Goal: Information Seeking & Learning: Understand process/instructions

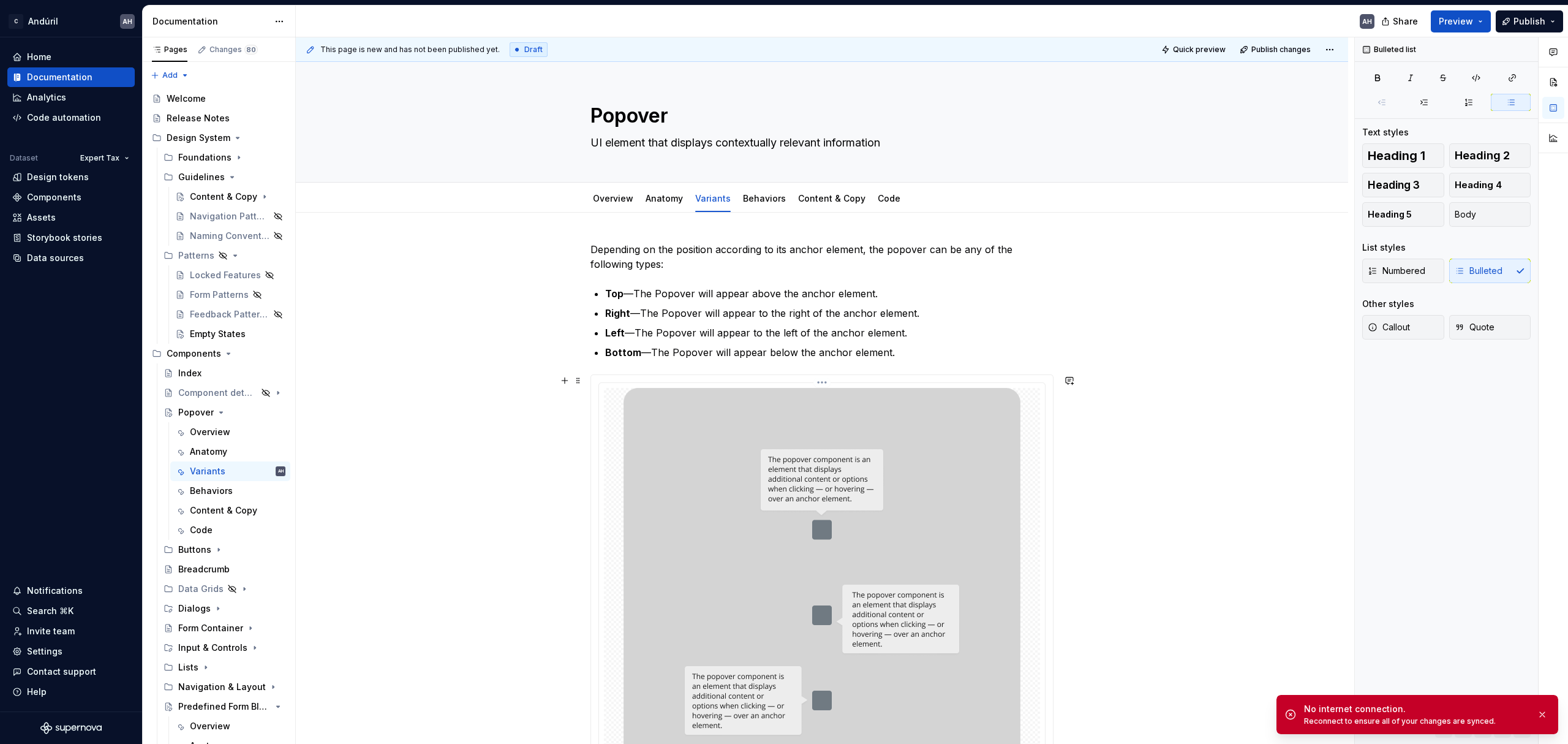
type textarea "*"
click at [594, 248] on p "Depending on the position according to its anchor element, the popover can be a…" at bounding box center [822, 256] width 463 height 29
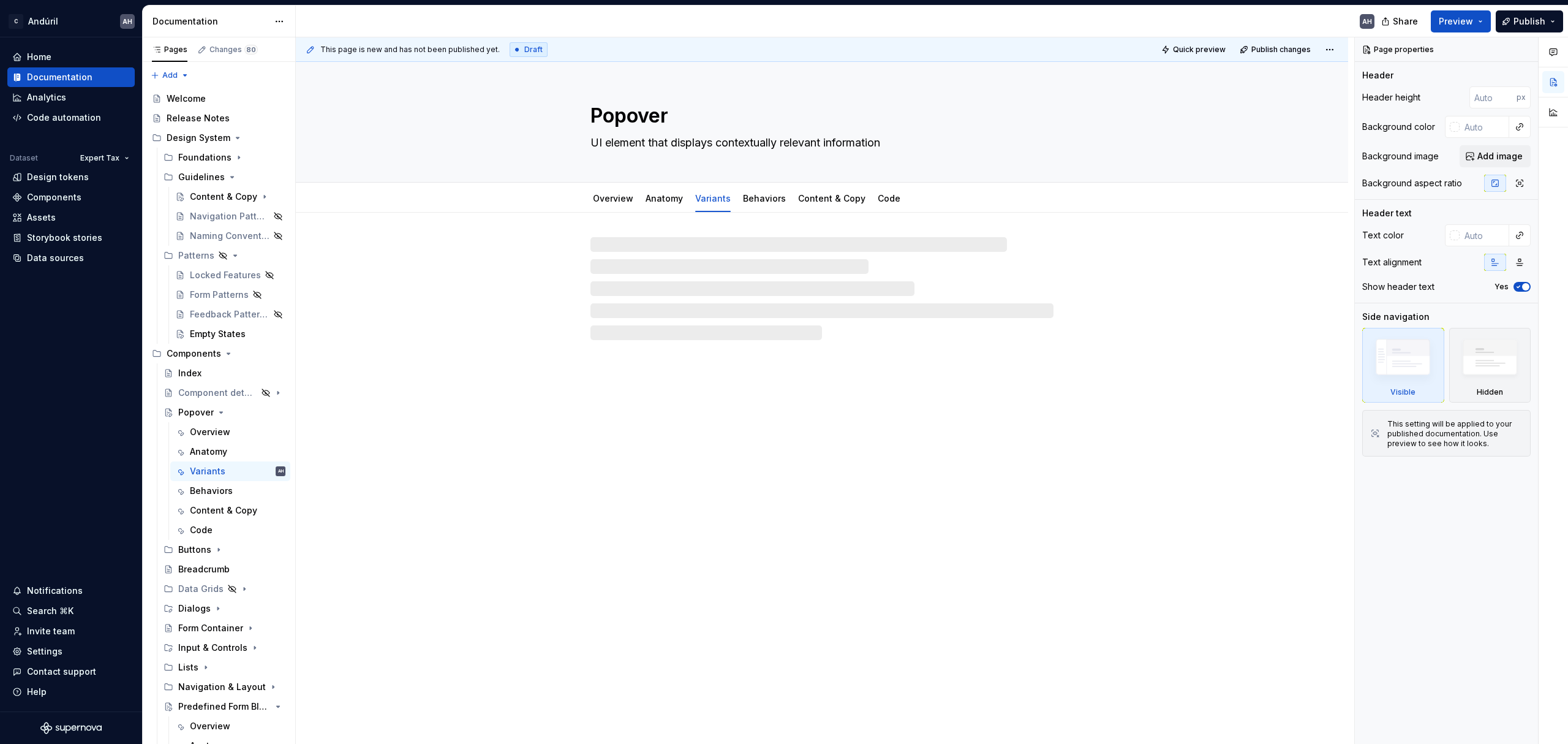
type textarea "*"
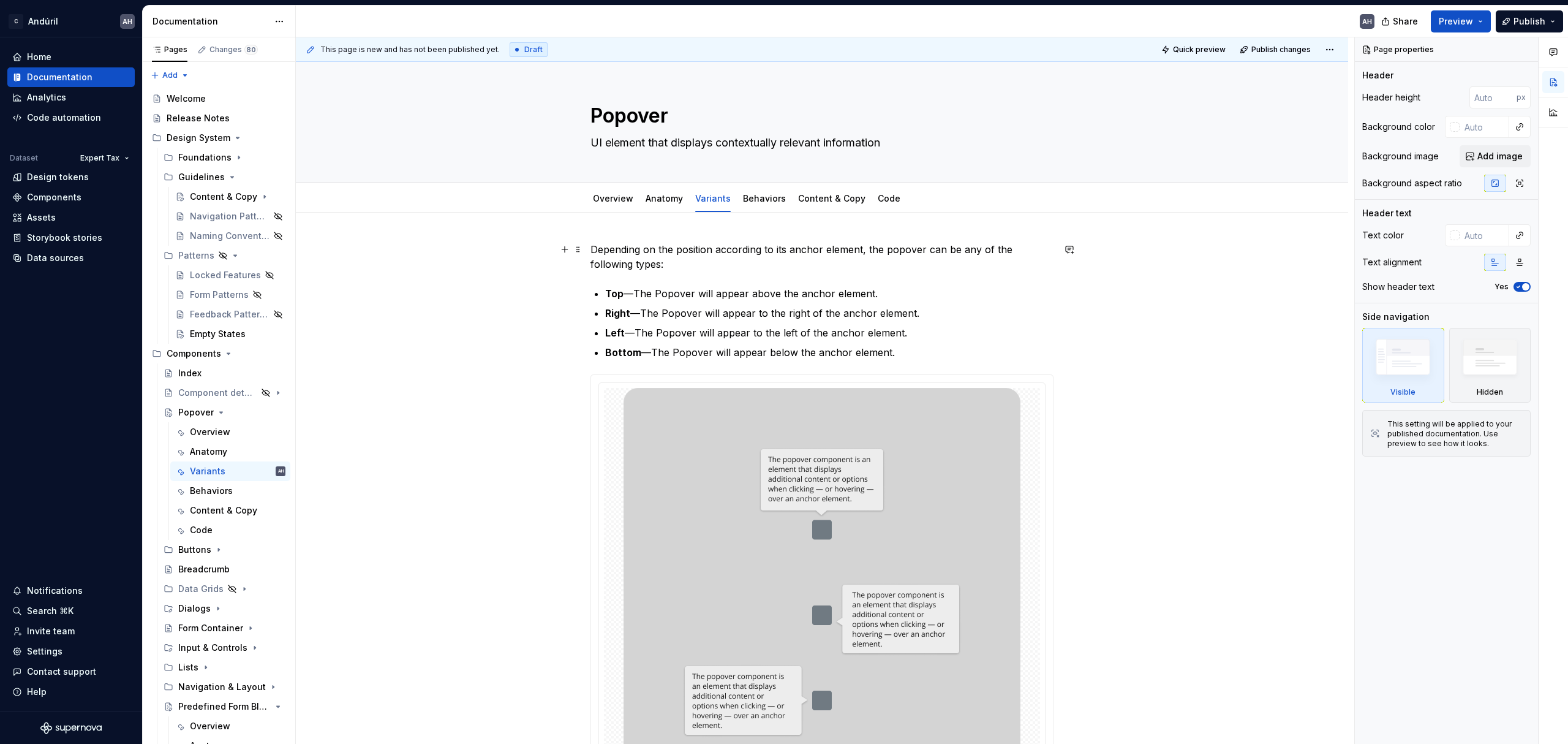
click at [584, 250] on div "Depending on the position according to its anchor element, the popover can be a…" at bounding box center [822, 694] width 1052 height 964
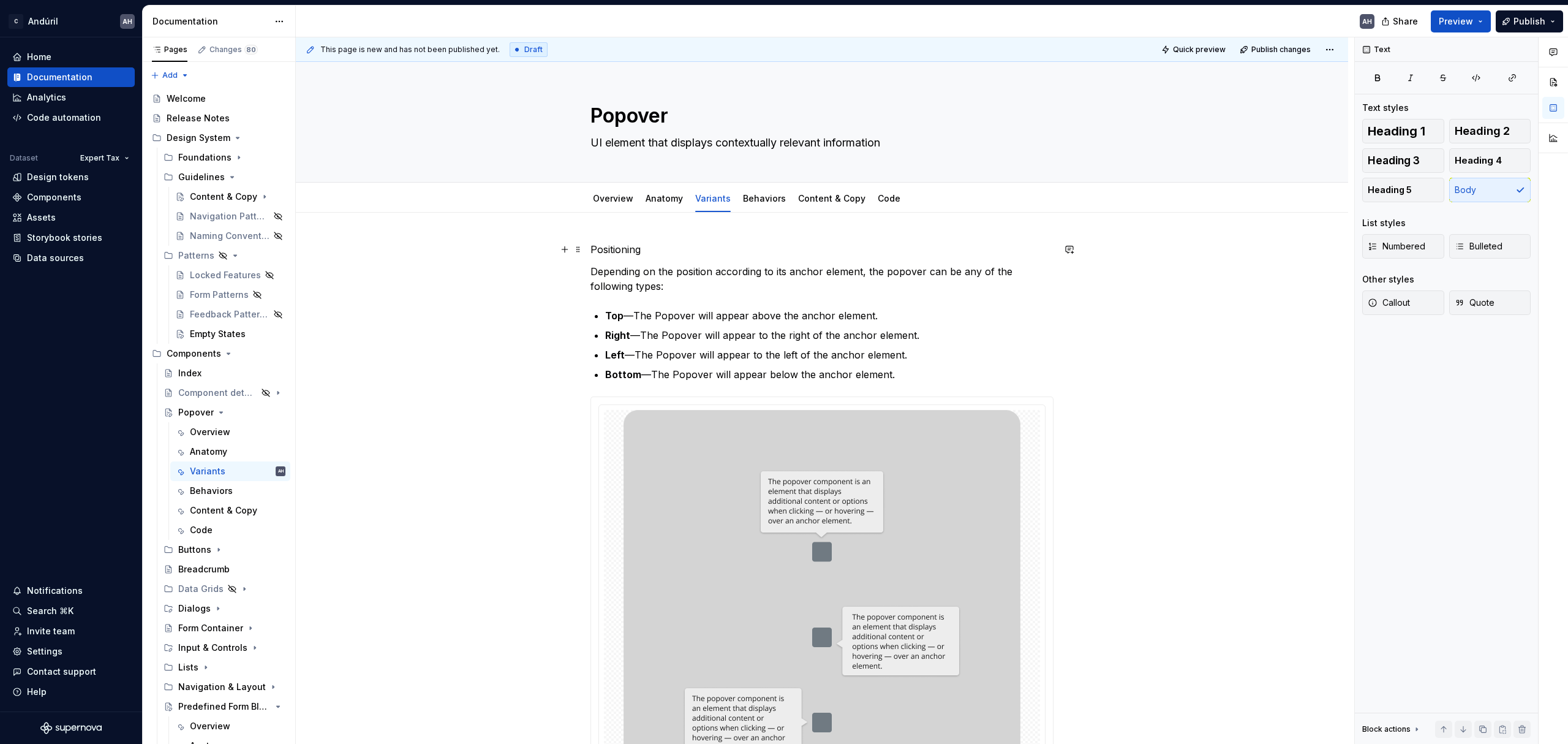
click at [621, 252] on p "Positioning" at bounding box center [822, 249] width 463 height 15
click at [684, 231] on button "button" at bounding box center [686, 226] width 17 height 17
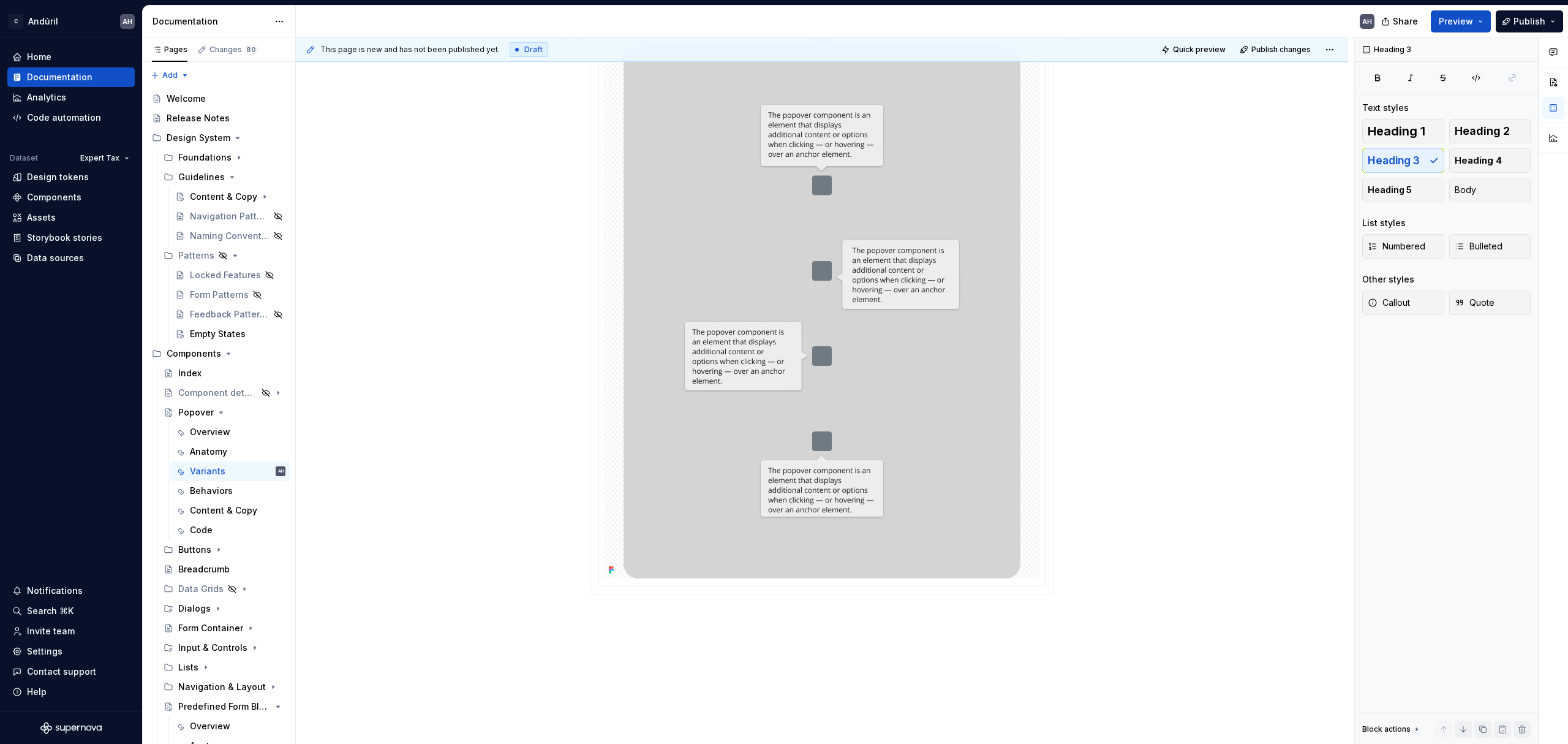
scroll to position [460, 0]
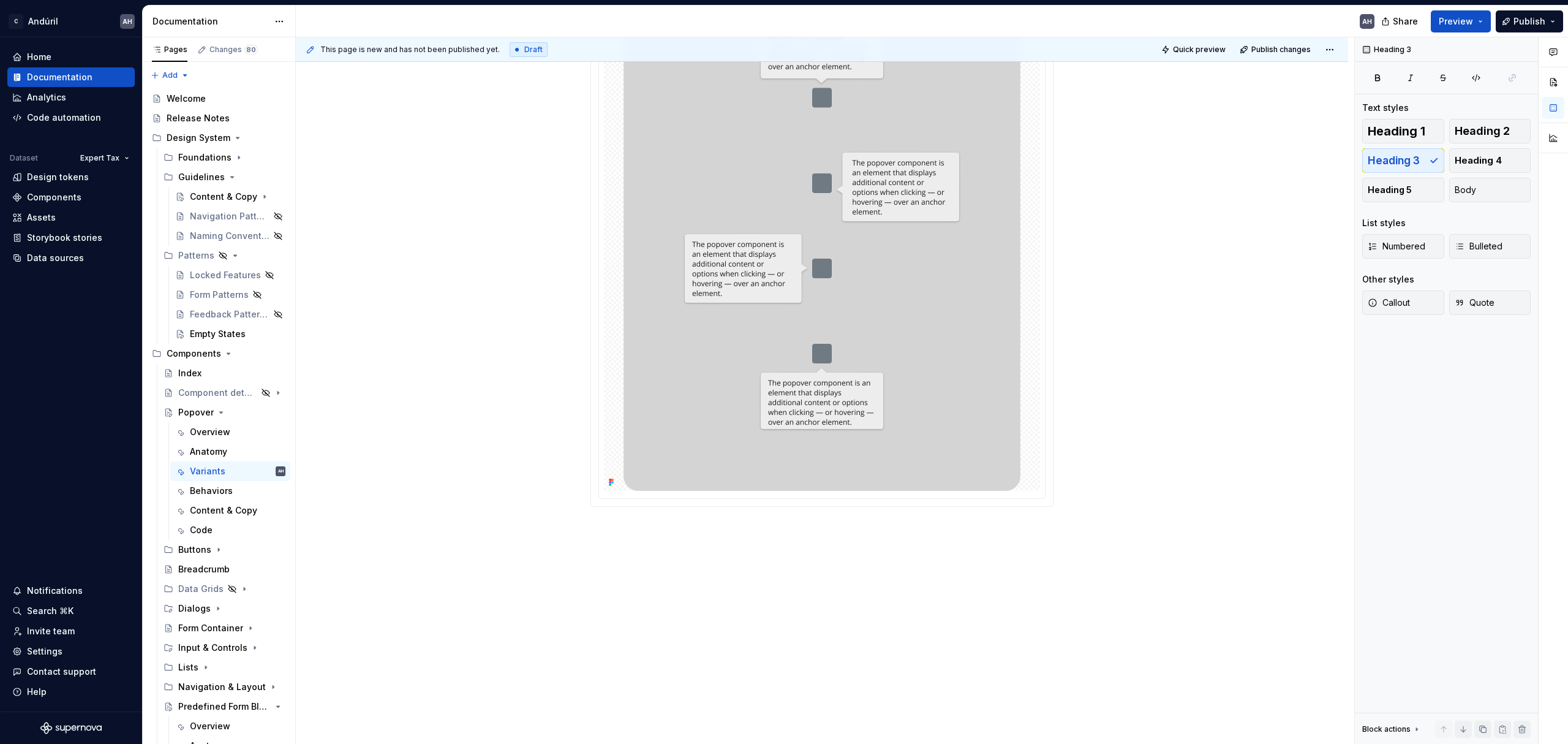
click at [655, 545] on div "Positioning Depending on the position according to its anchor element, the popo…" at bounding box center [822, 249] width 1052 height 991
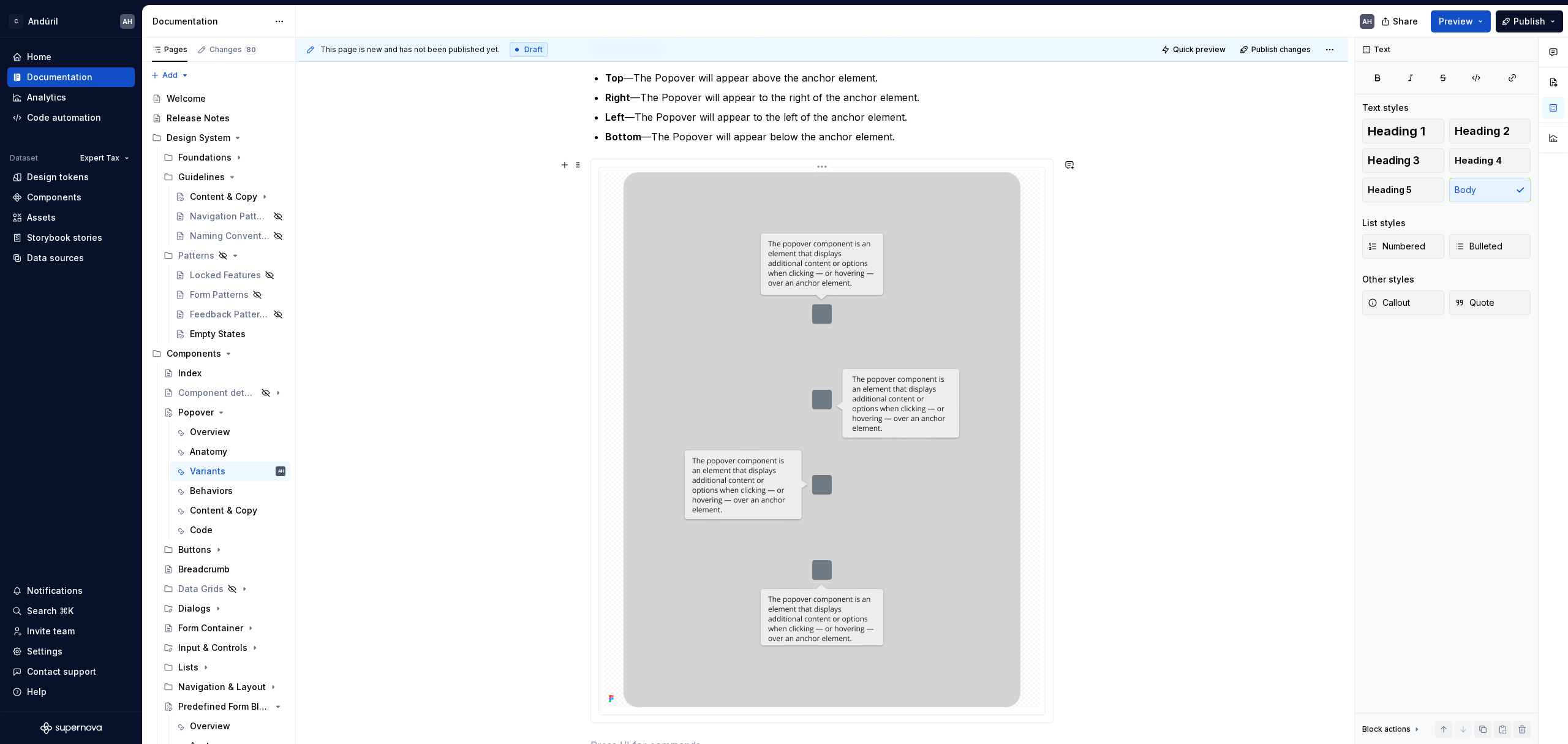
scroll to position [0, 0]
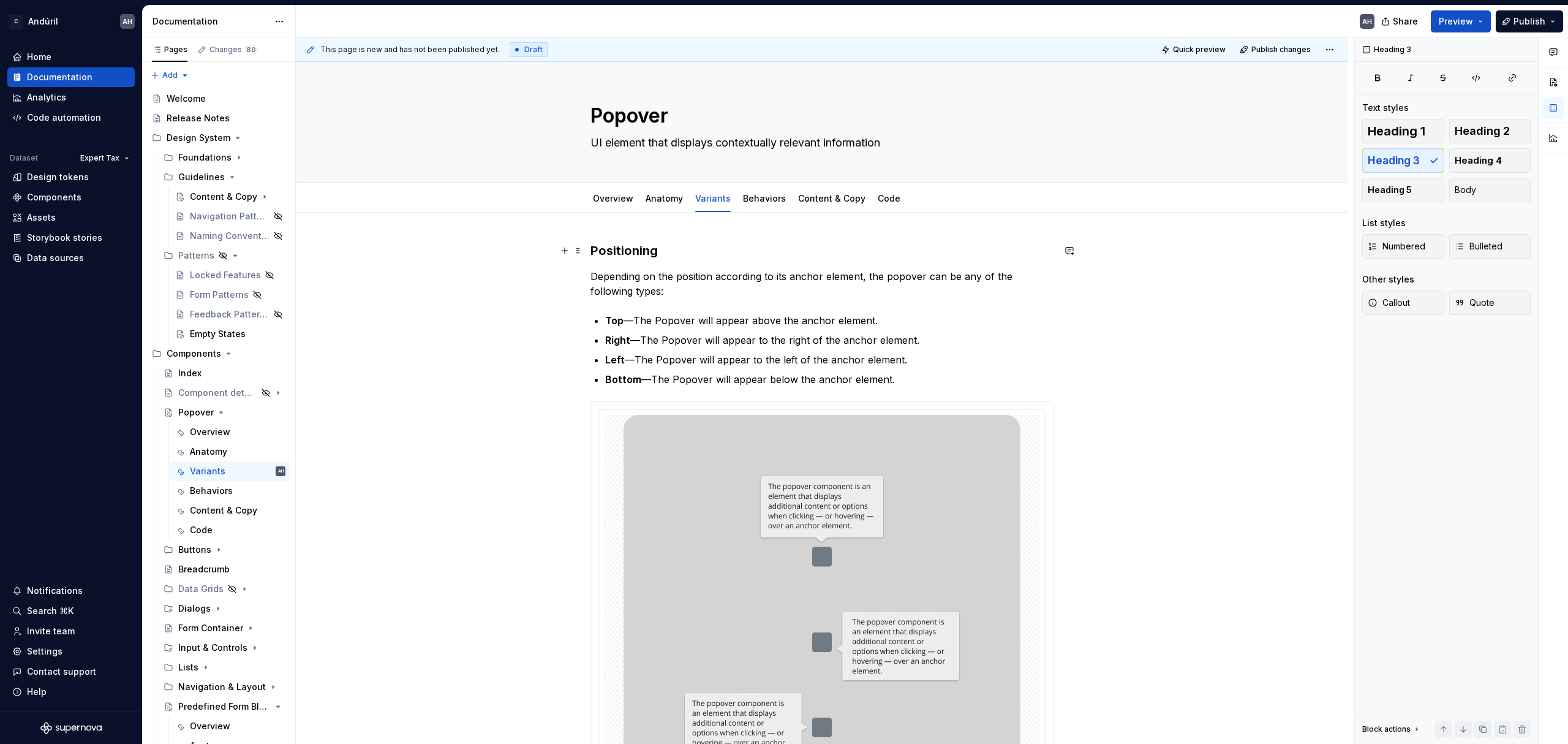
click at [591, 250] on h3 "Positioning" at bounding box center [822, 250] width 463 height 17
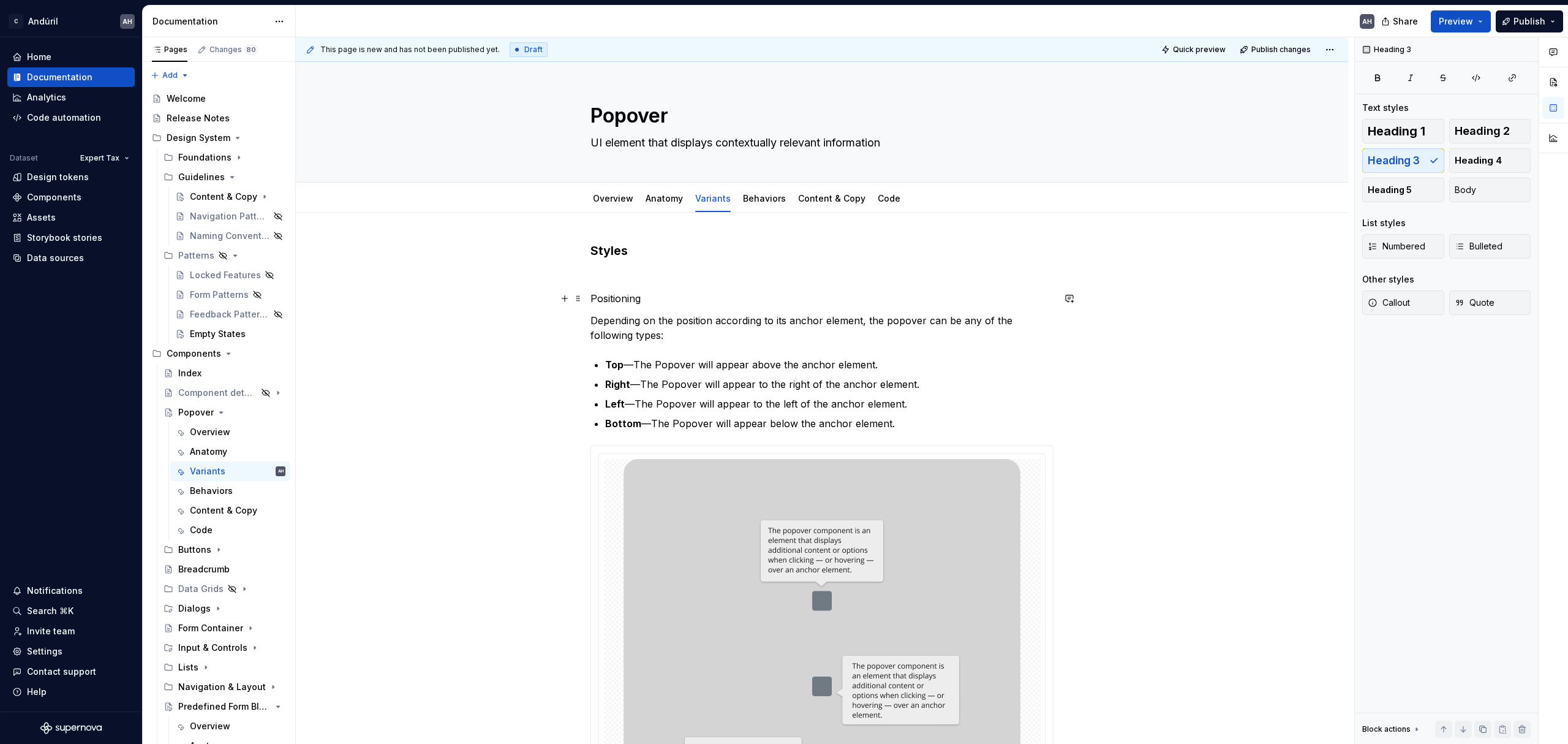
click at [604, 301] on p "Positioning" at bounding box center [822, 298] width 463 height 15
click at [704, 279] on button "button" at bounding box center [707, 276] width 17 height 17
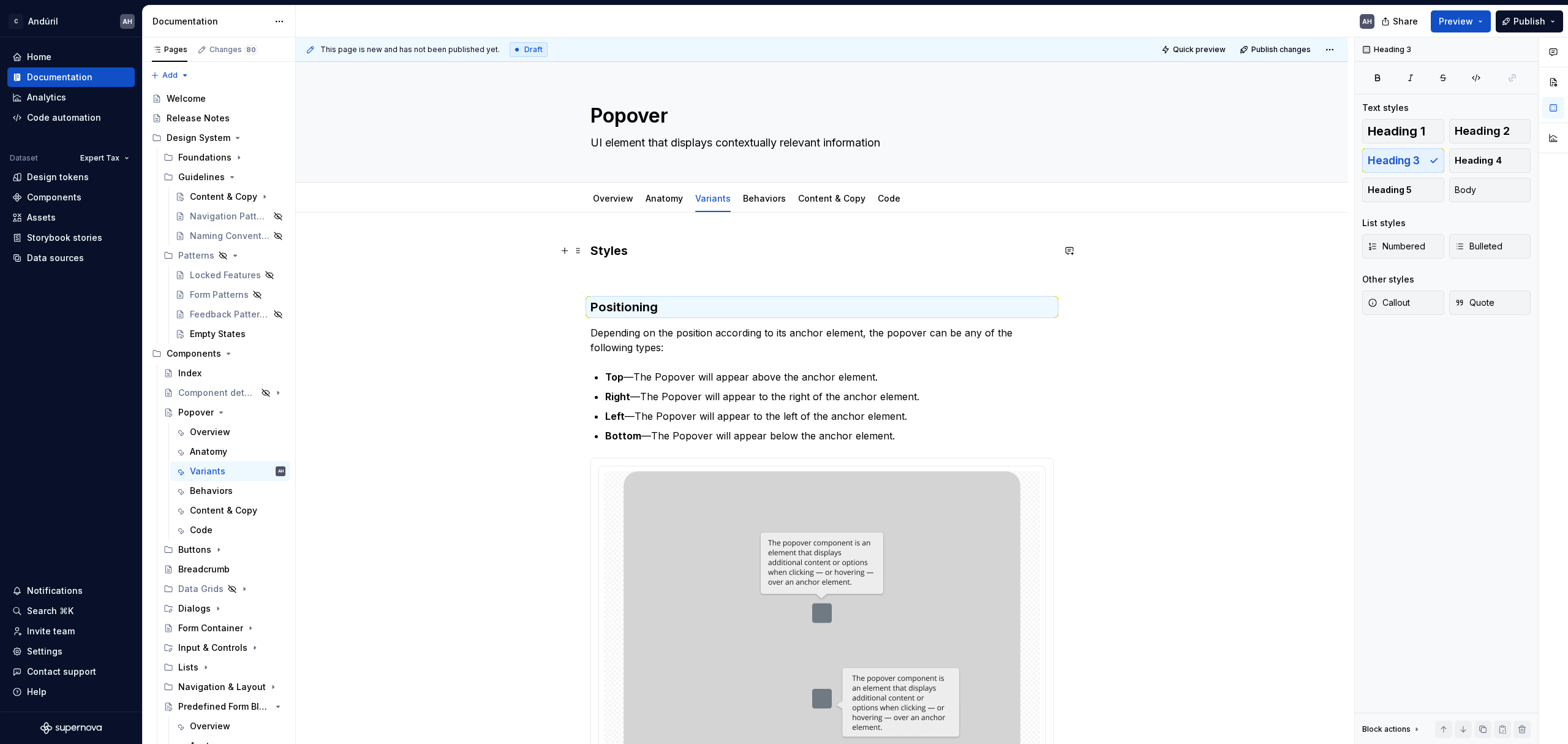
click at [623, 252] on h3 "Styles" at bounding box center [822, 250] width 463 height 17
click at [618, 272] on p at bounding box center [822, 276] width 463 height 15
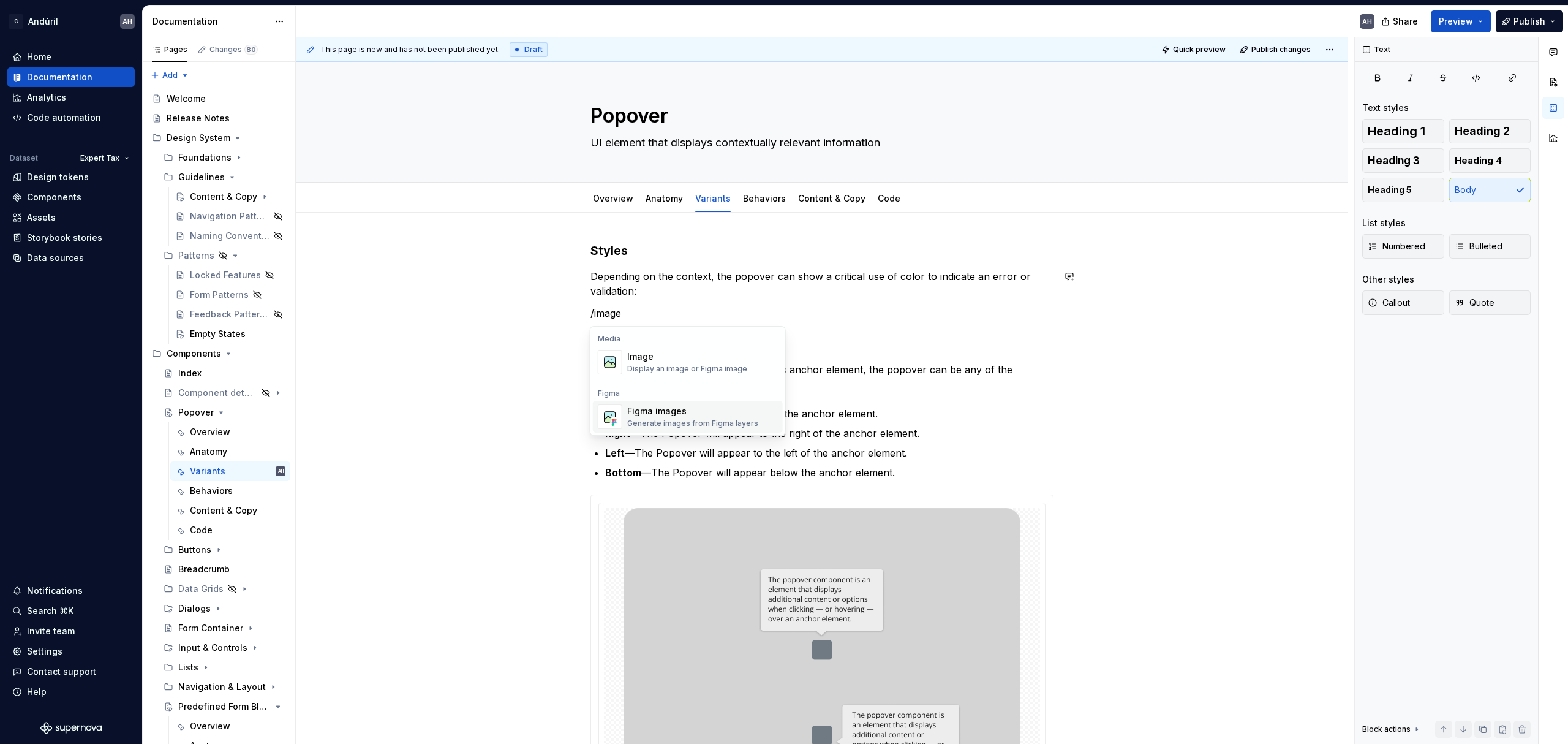
click at [660, 430] on span "Figma images Generate images from Figma layers" at bounding box center [688, 416] width 190 height 32
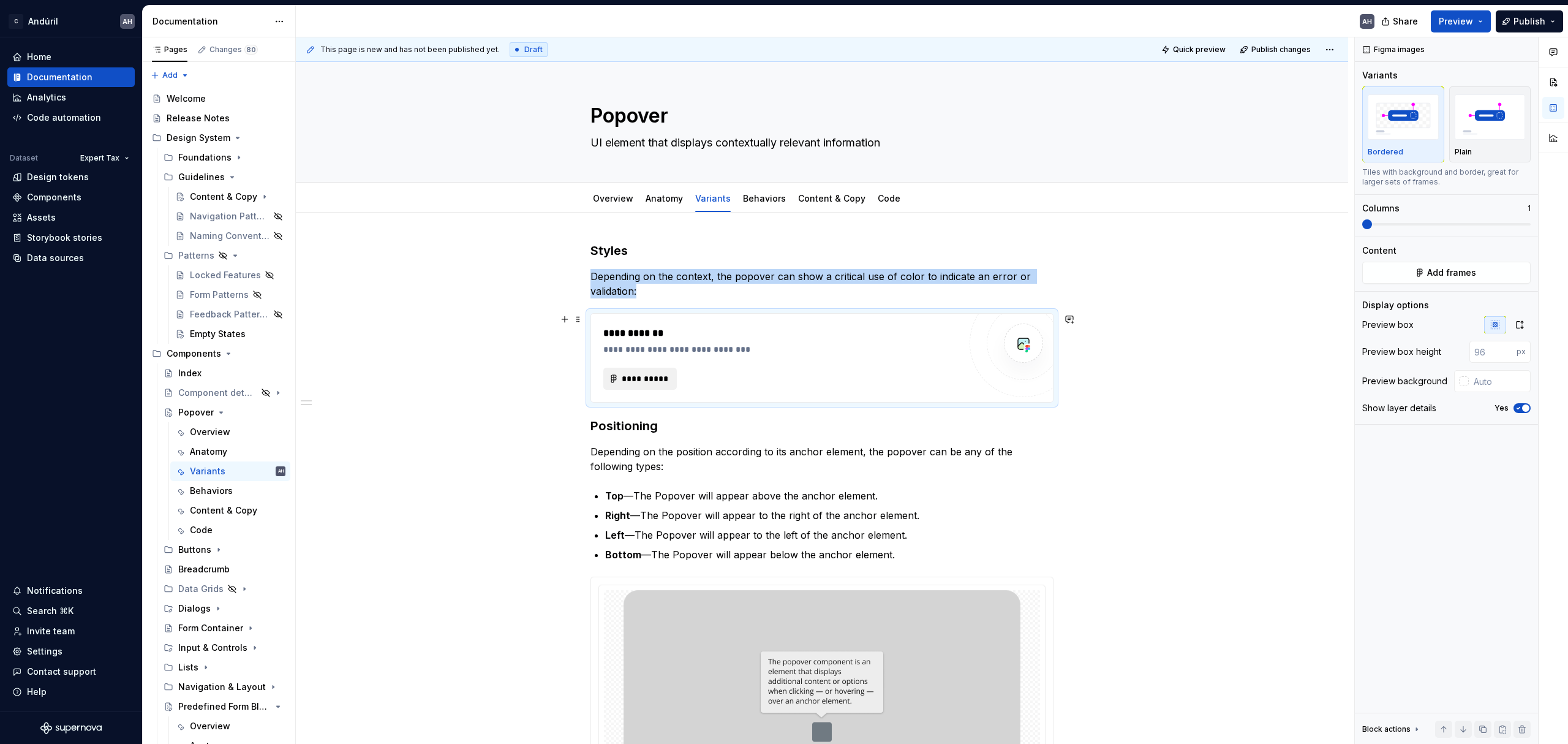
click at [640, 379] on span "**********" at bounding box center [645, 378] width 48 height 12
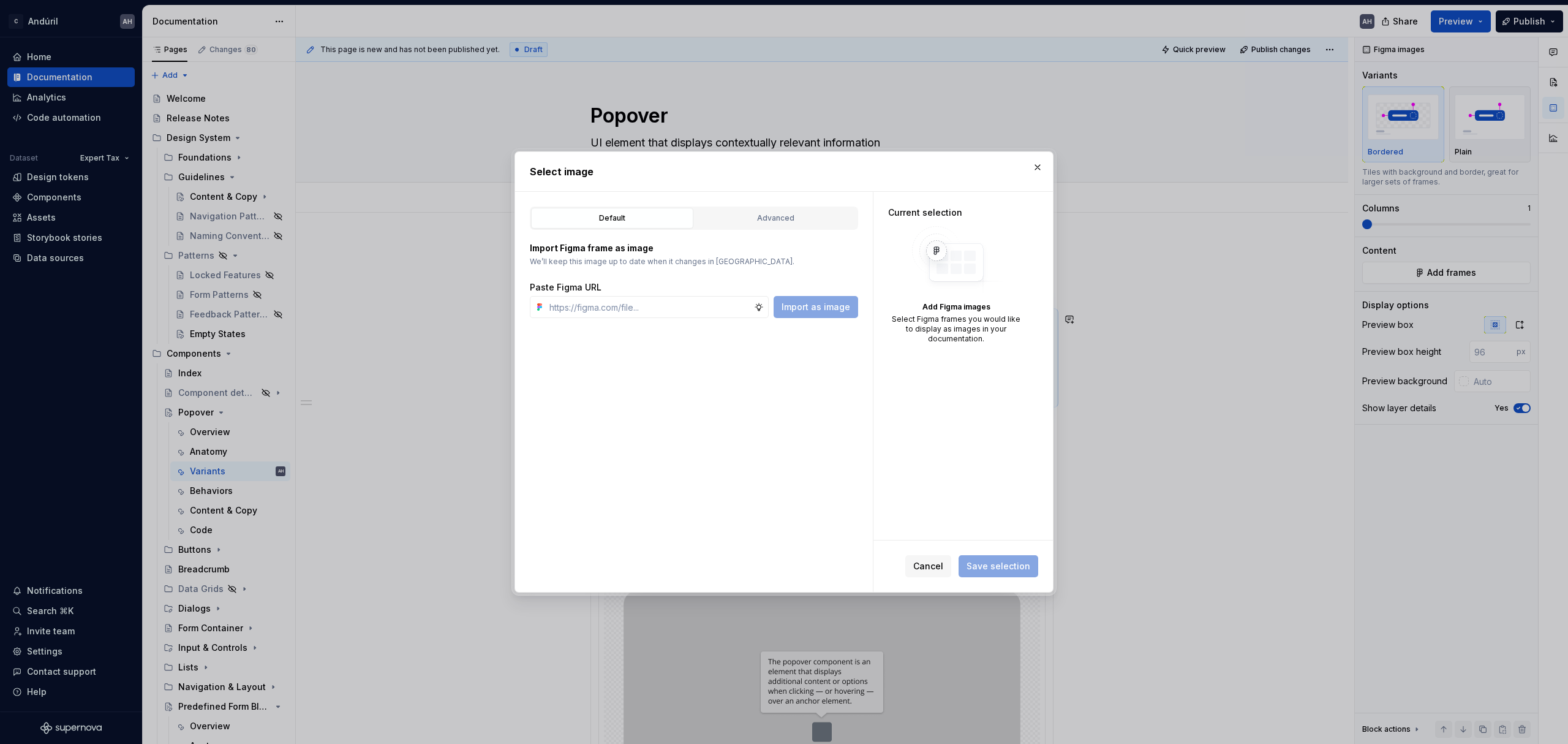
type textarea "*"
type input "[URL][DOMAIN_NAME]"
type textarea "*"
type input "[URL][DOMAIN_NAME]"
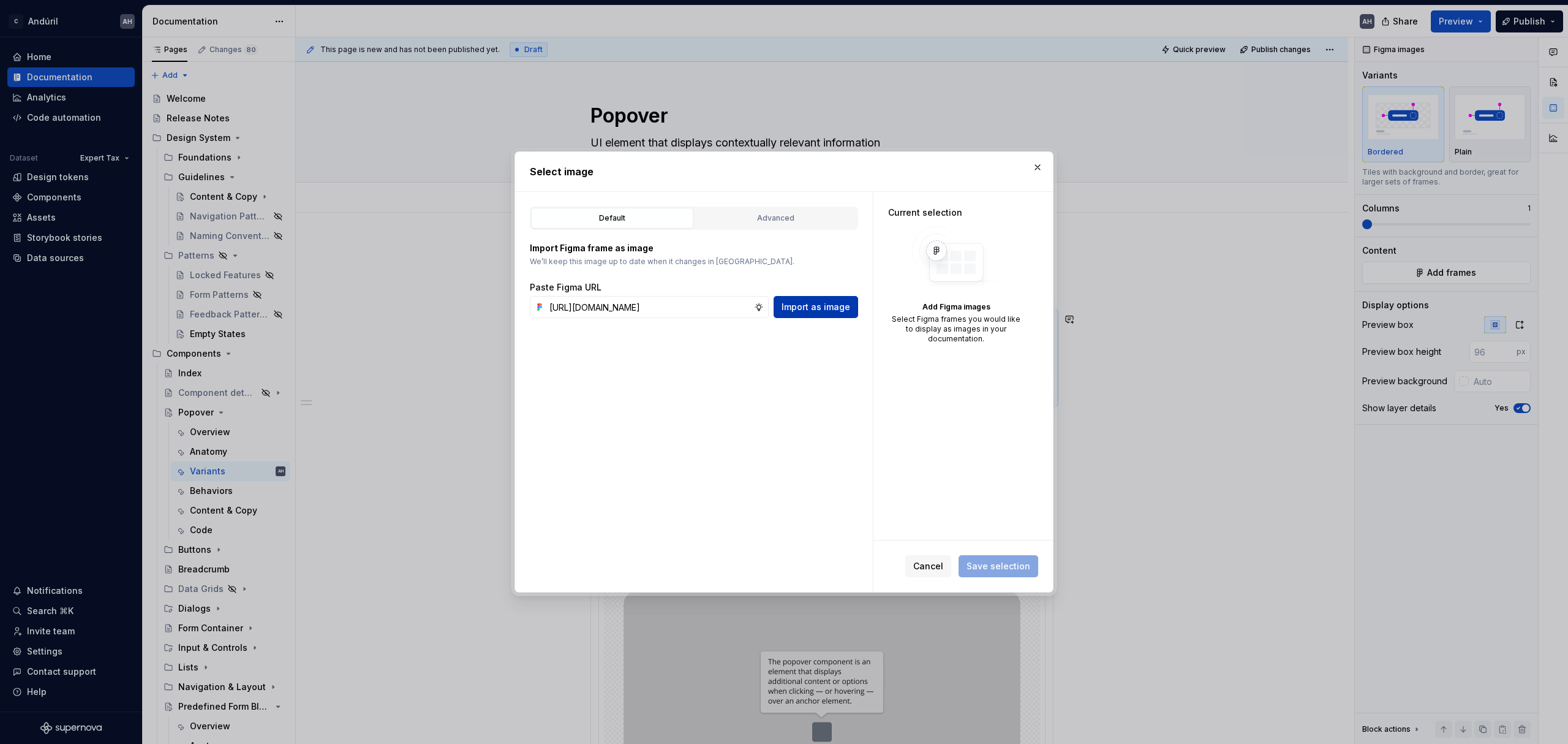
click at [835, 301] on span "Import as image" at bounding box center [816, 306] width 69 height 12
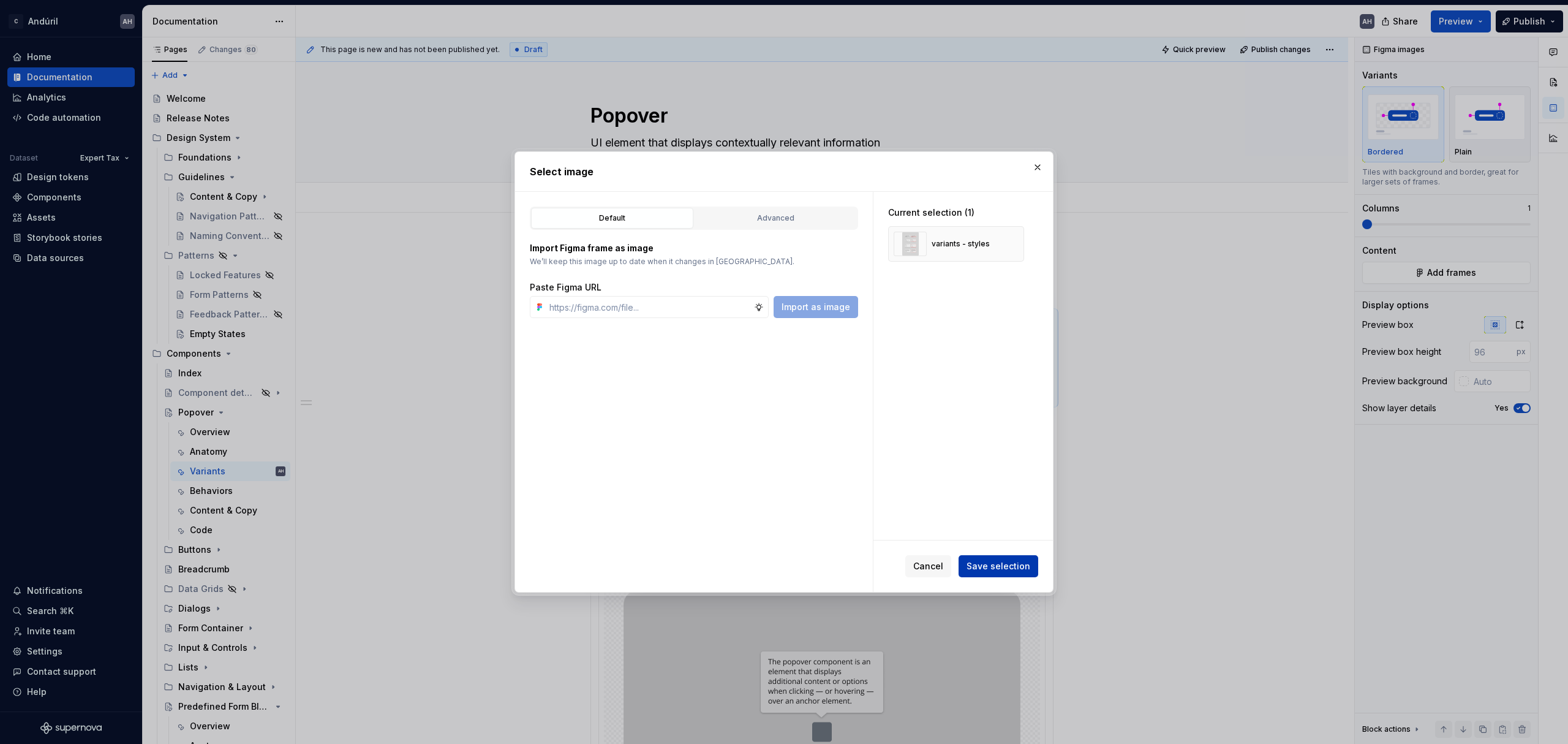
click at [988, 569] on span "Save selection" at bounding box center [999, 565] width 64 height 12
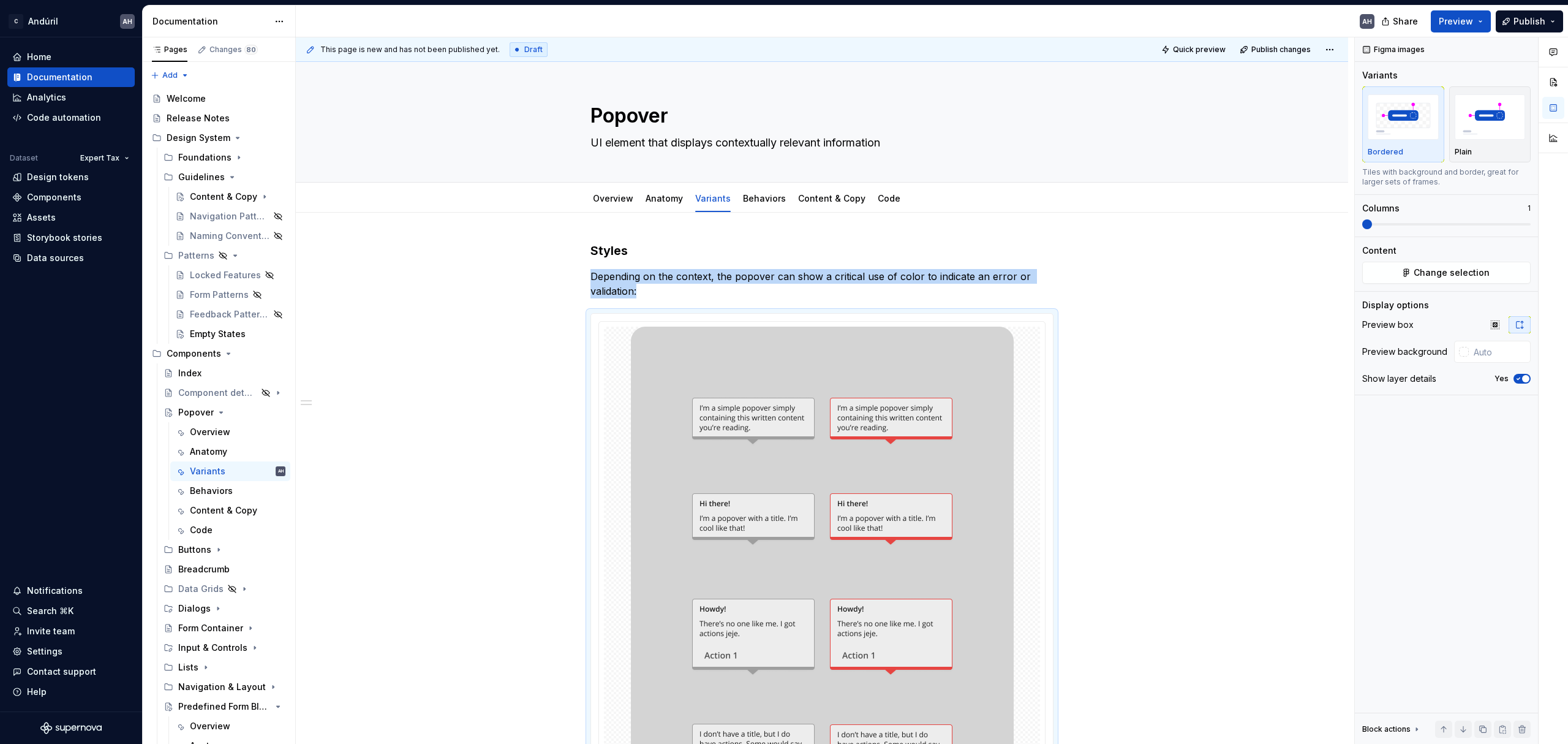
scroll to position [170, 0]
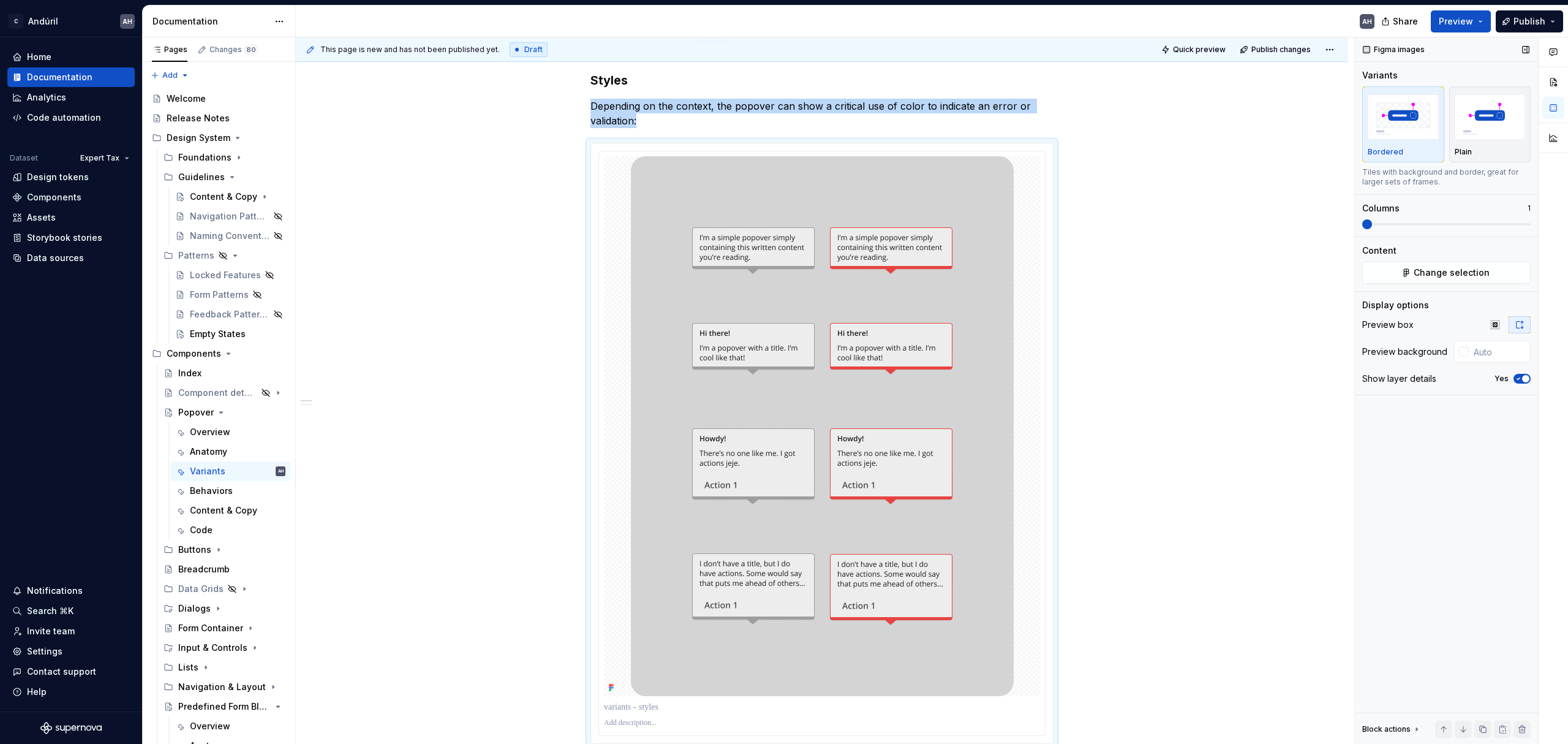
click at [1518, 380] on icon "button" at bounding box center [1518, 379] width 10 height 7
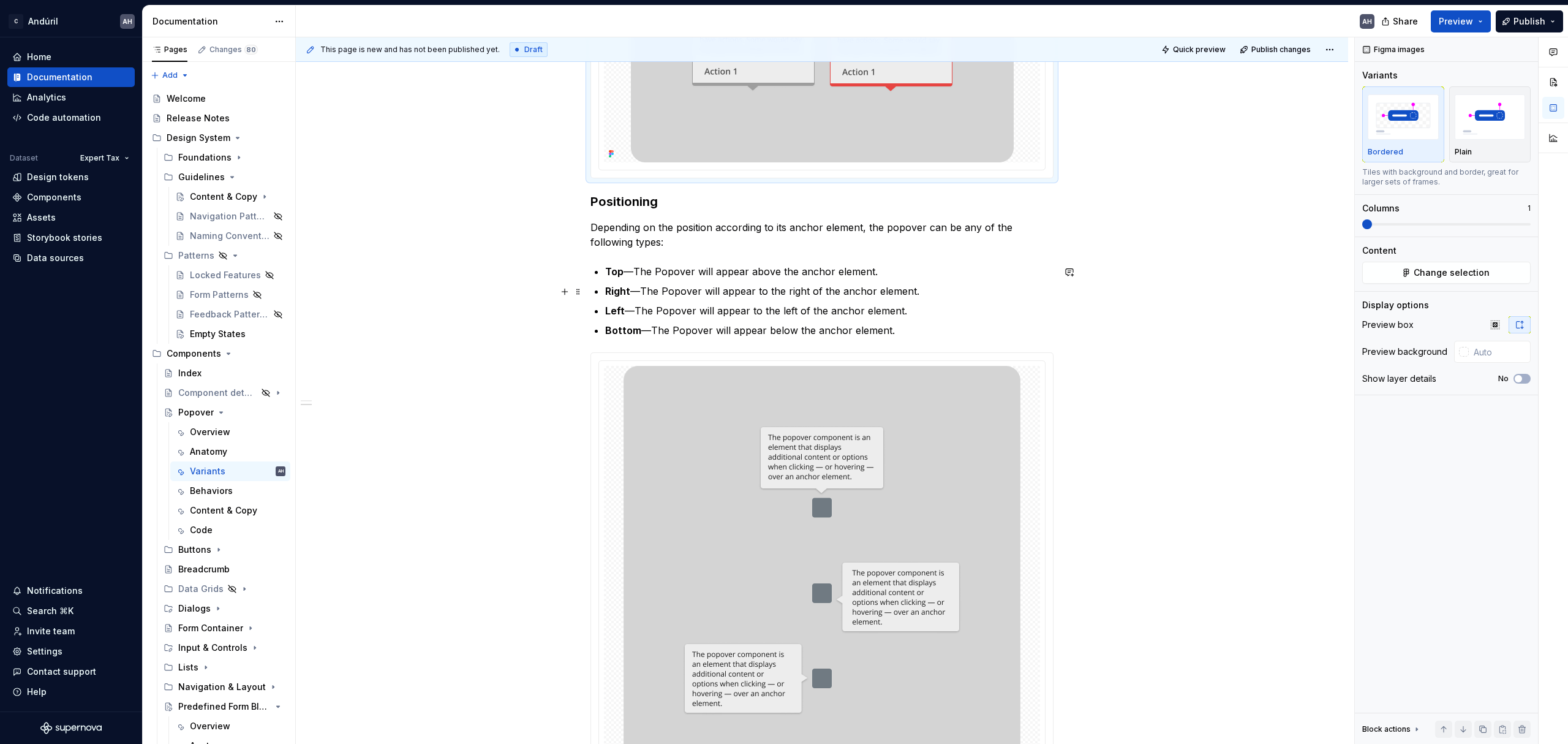
scroll to position [735, 0]
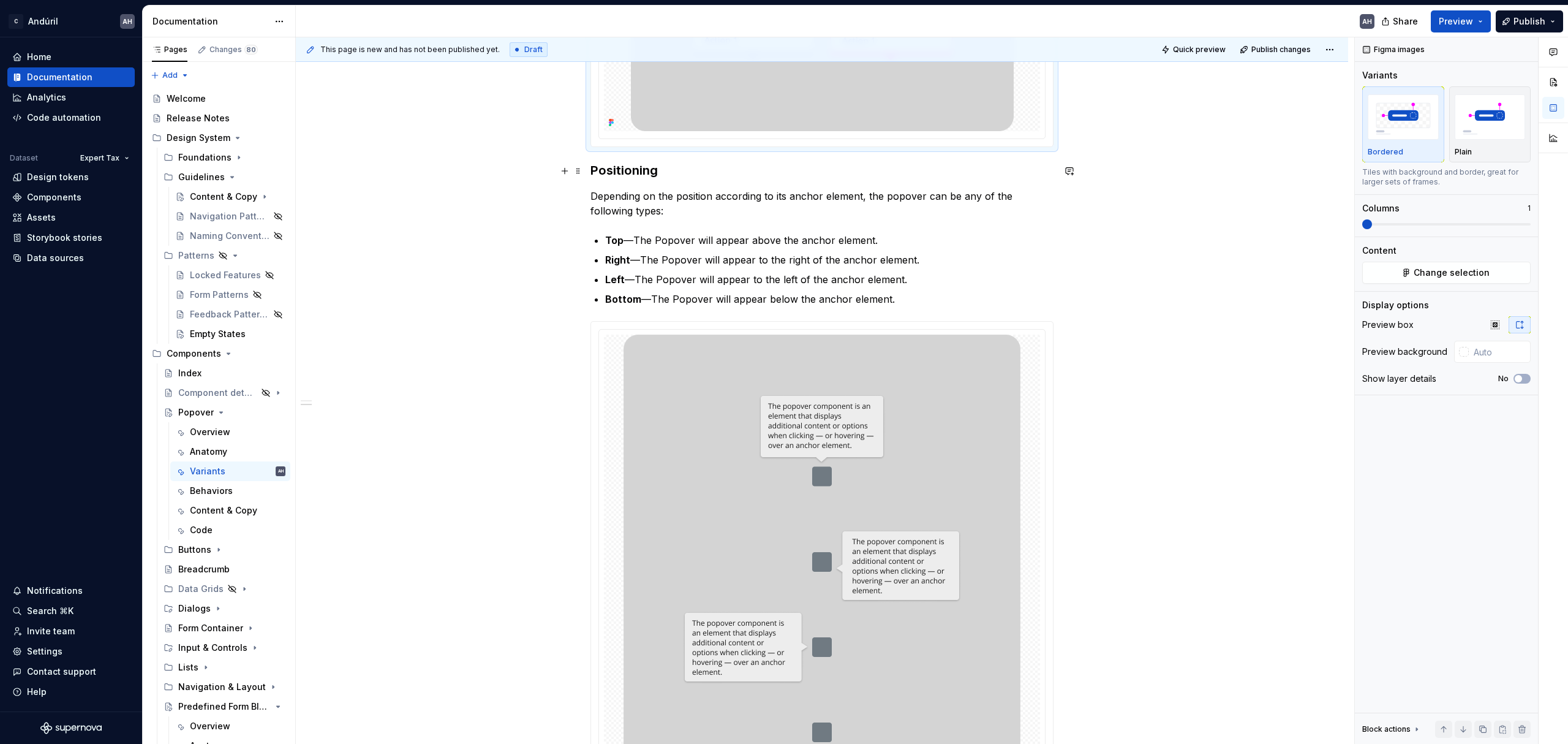
click at [591, 172] on h3 "Positioning" at bounding box center [822, 170] width 463 height 17
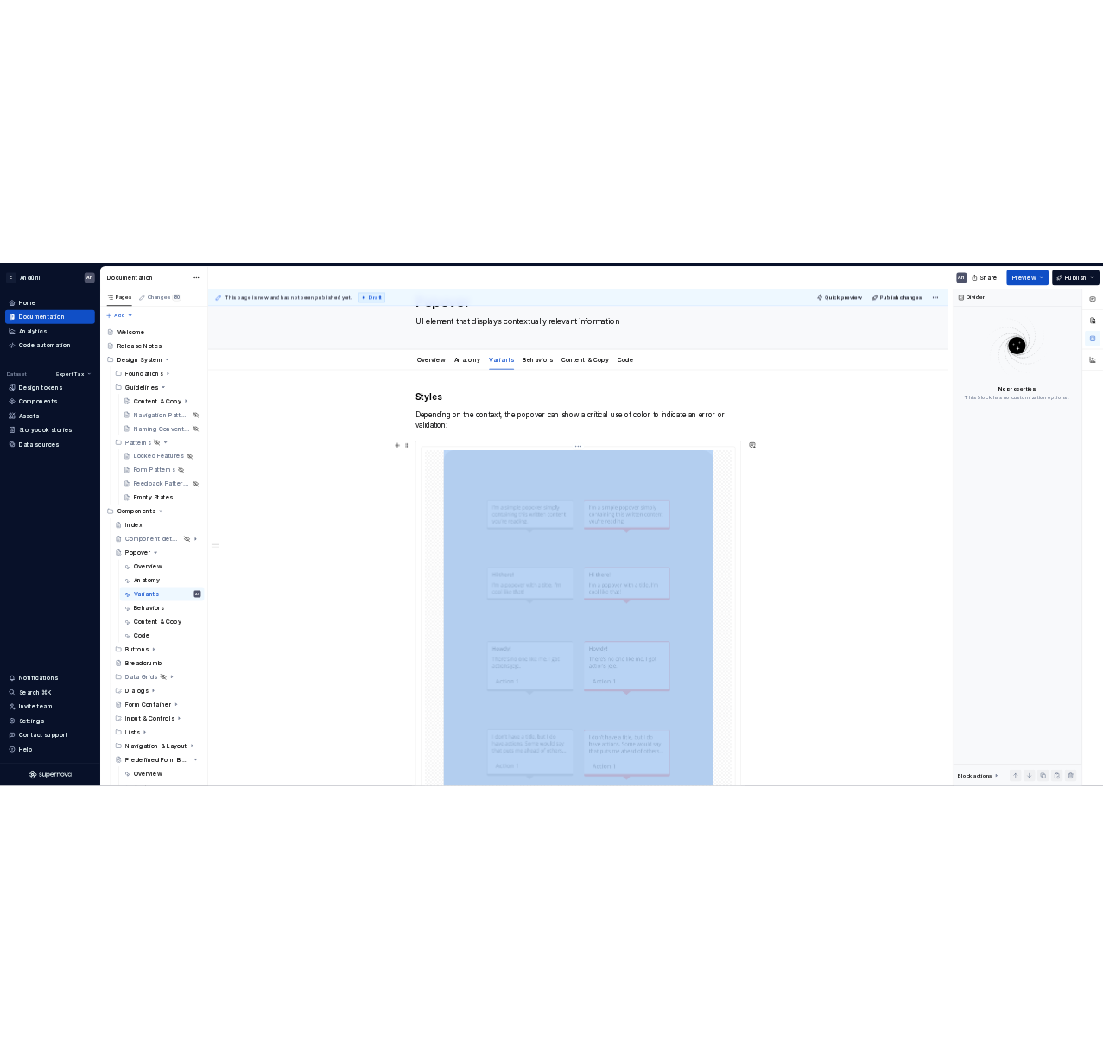
scroll to position [0, 0]
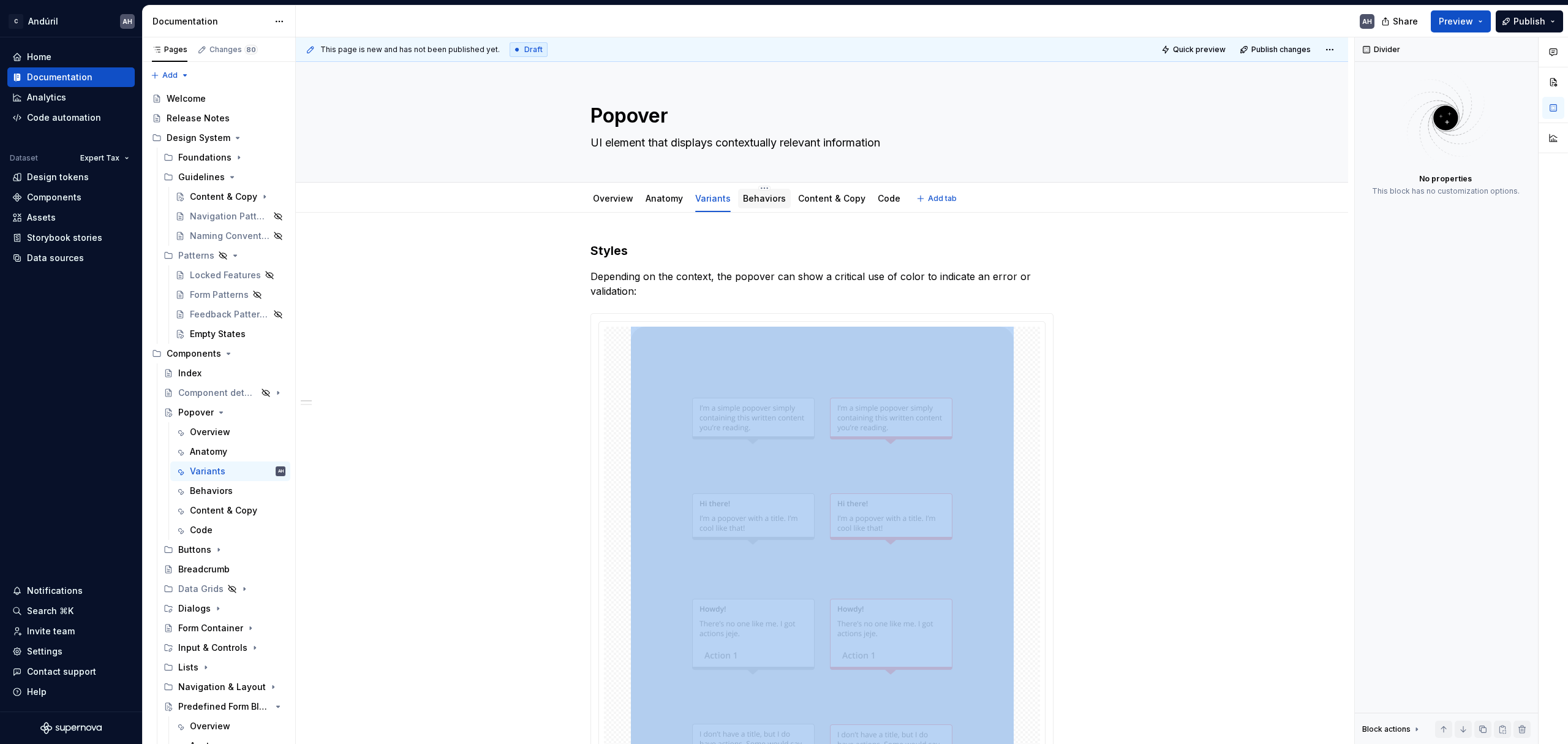
click at [762, 197] on link "Behaviors" at bounding box center [764, 198] width 43 height 11
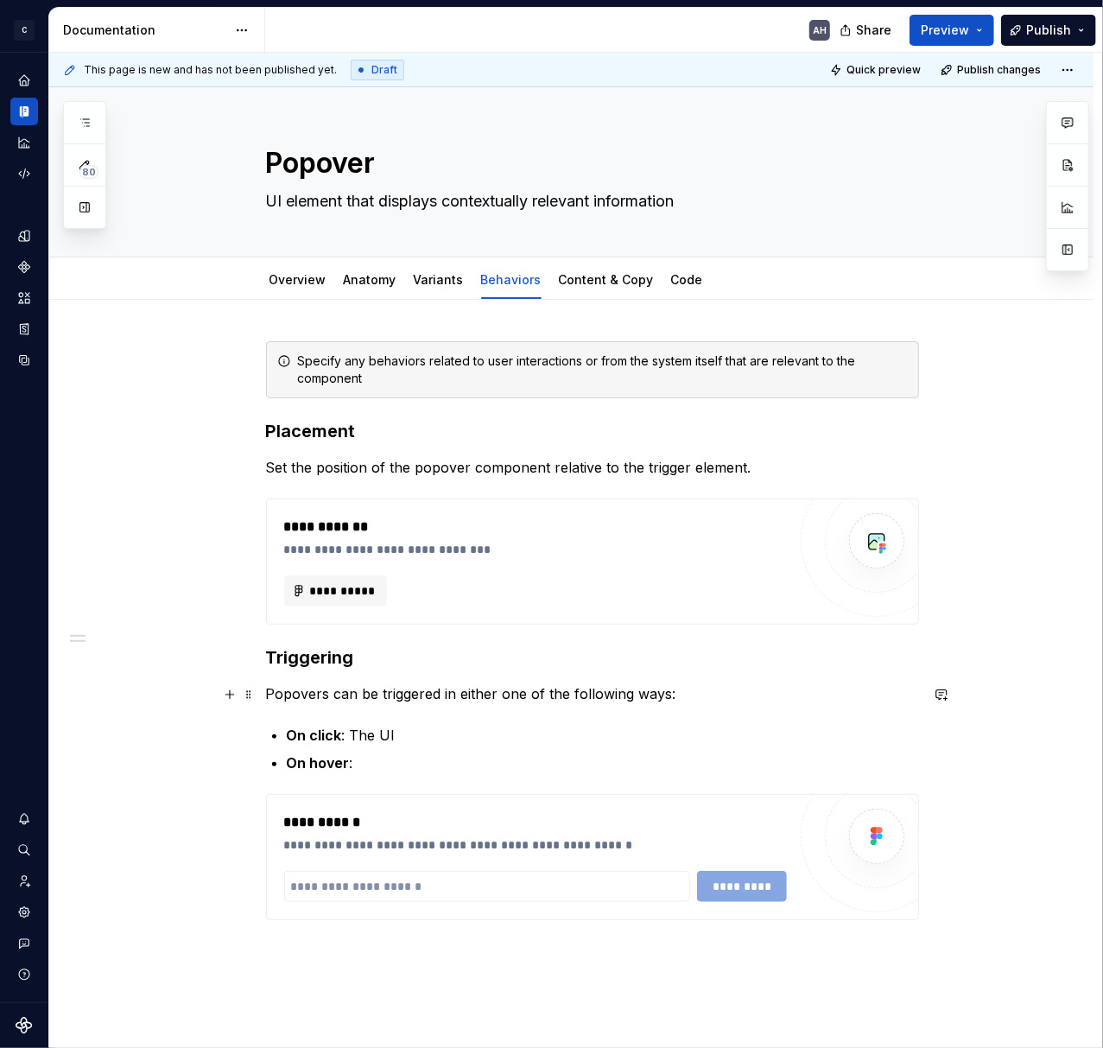
click at [702, 689] on p "Popovers can be triggered in either one of the following ways:" at bounding box center [592, 693] width 653 height 21
click at [523, 732] on p "On click : The UI" at bounding box center [603, 735] width 632 height 21
click at [472, 768] on p "On hover :" at bounding box center [603, 762] width 632 height 21
click at [263, 661] on div "**********" at bounding box center [571, 798] width 1044 height 997
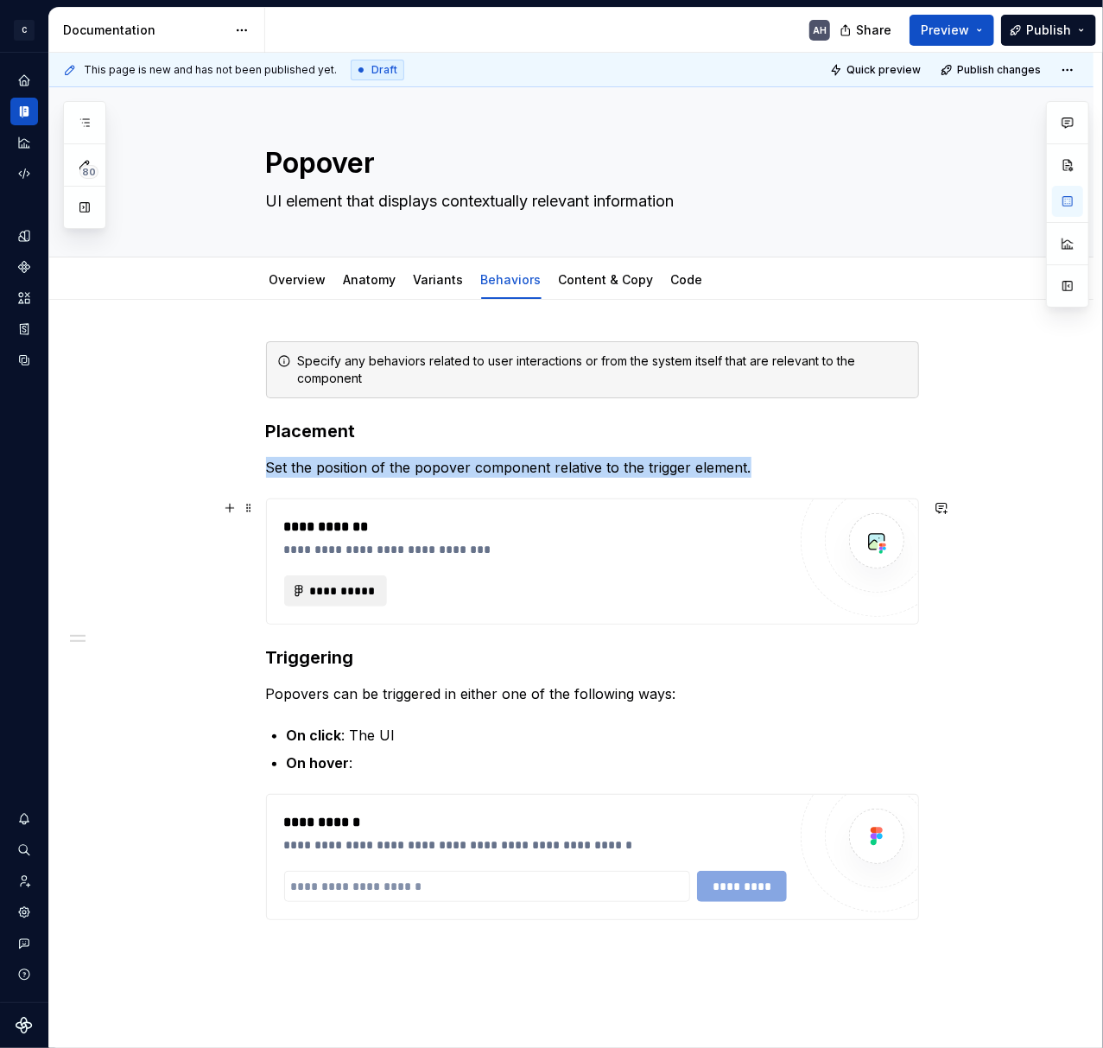
click at [339, 577] on button "**********" at bounding box center [336, 590] width 104 height 31
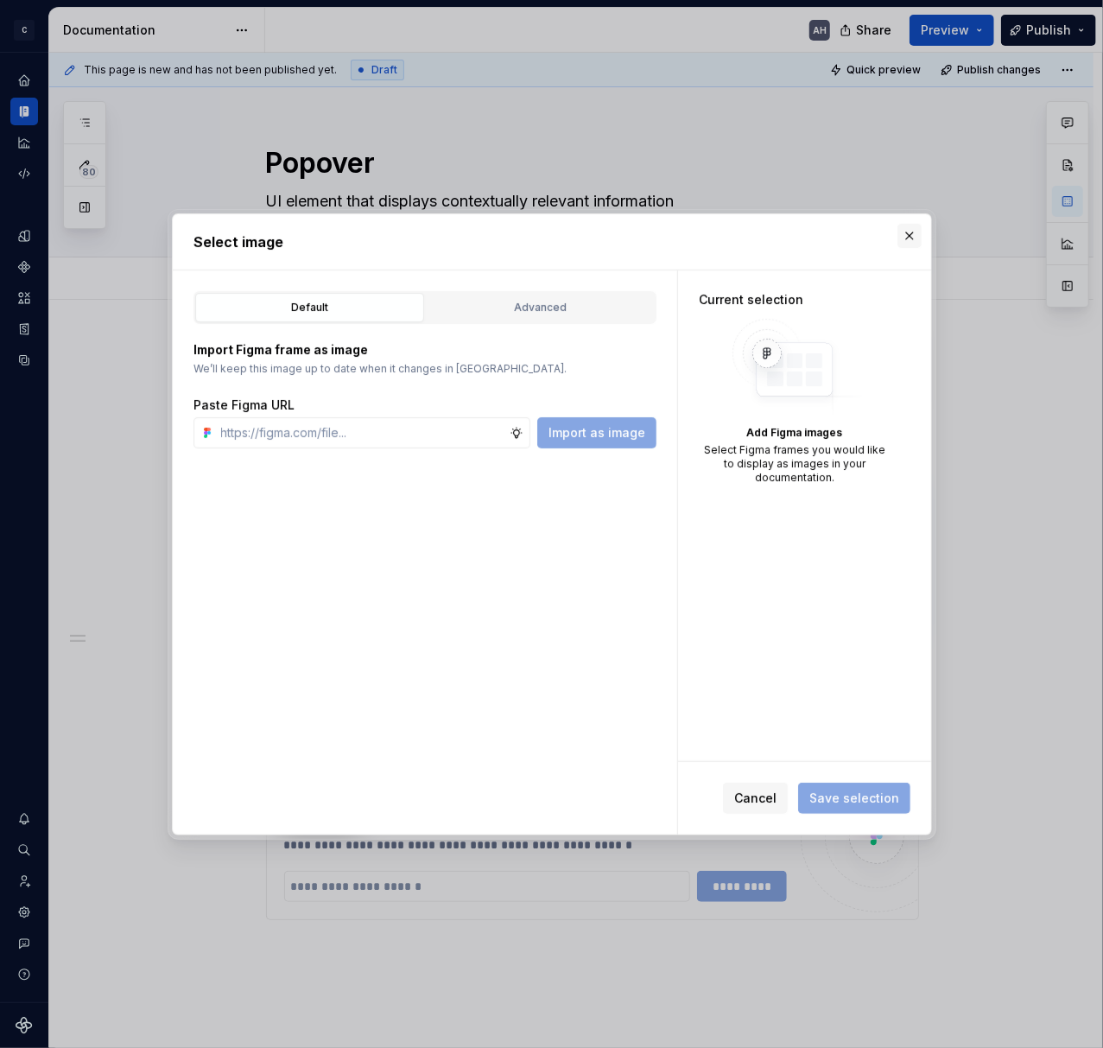
click at [903, 237] on button "button" at bounding box center [909, 236] width 24 height 24
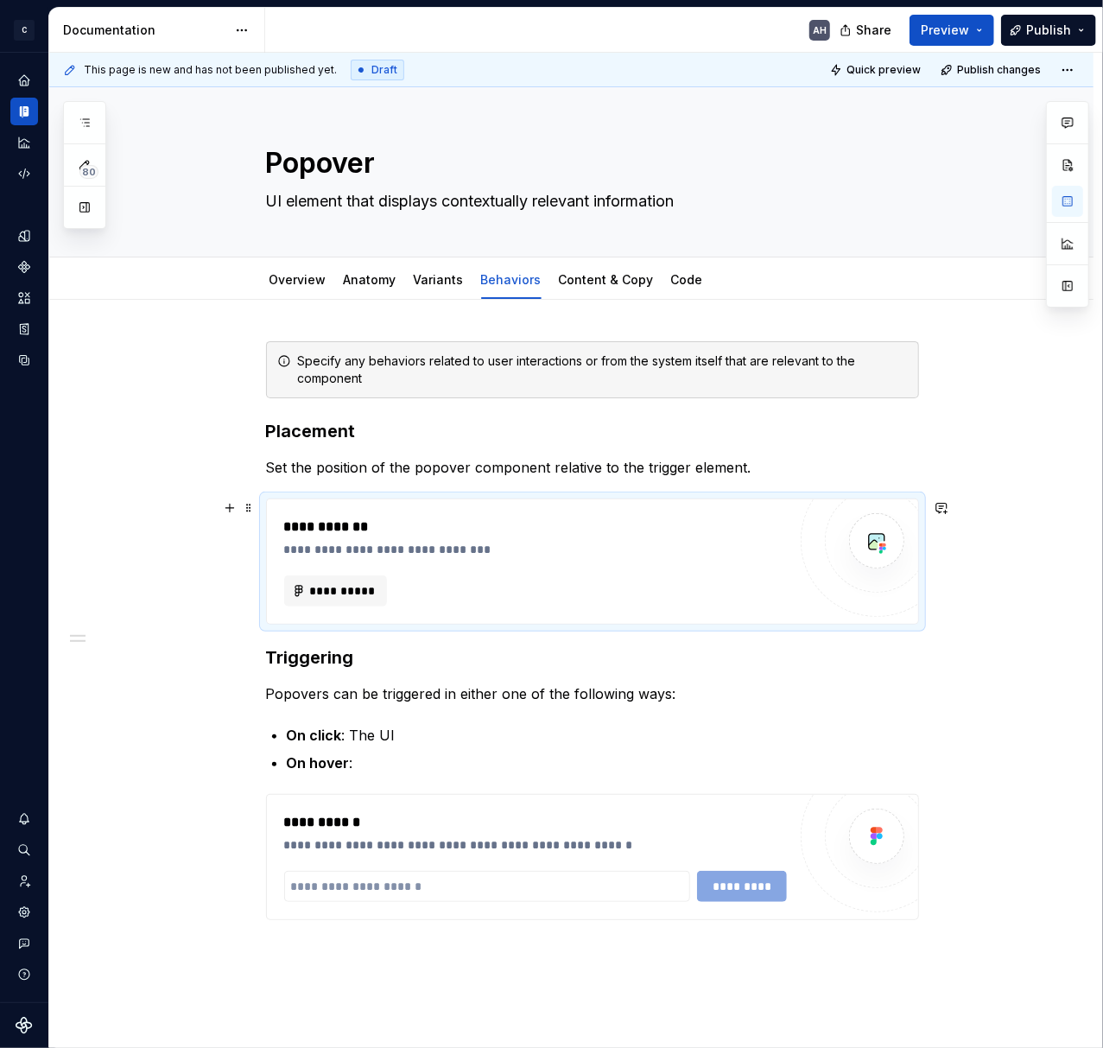
type textarea "*"
click at [301, 427] on h3 "Placement" at bounding box center [592, 431] width 653 height 24
click at [428, 276] on link "Variants" at bounding box center [439, 279] width 50 height 15
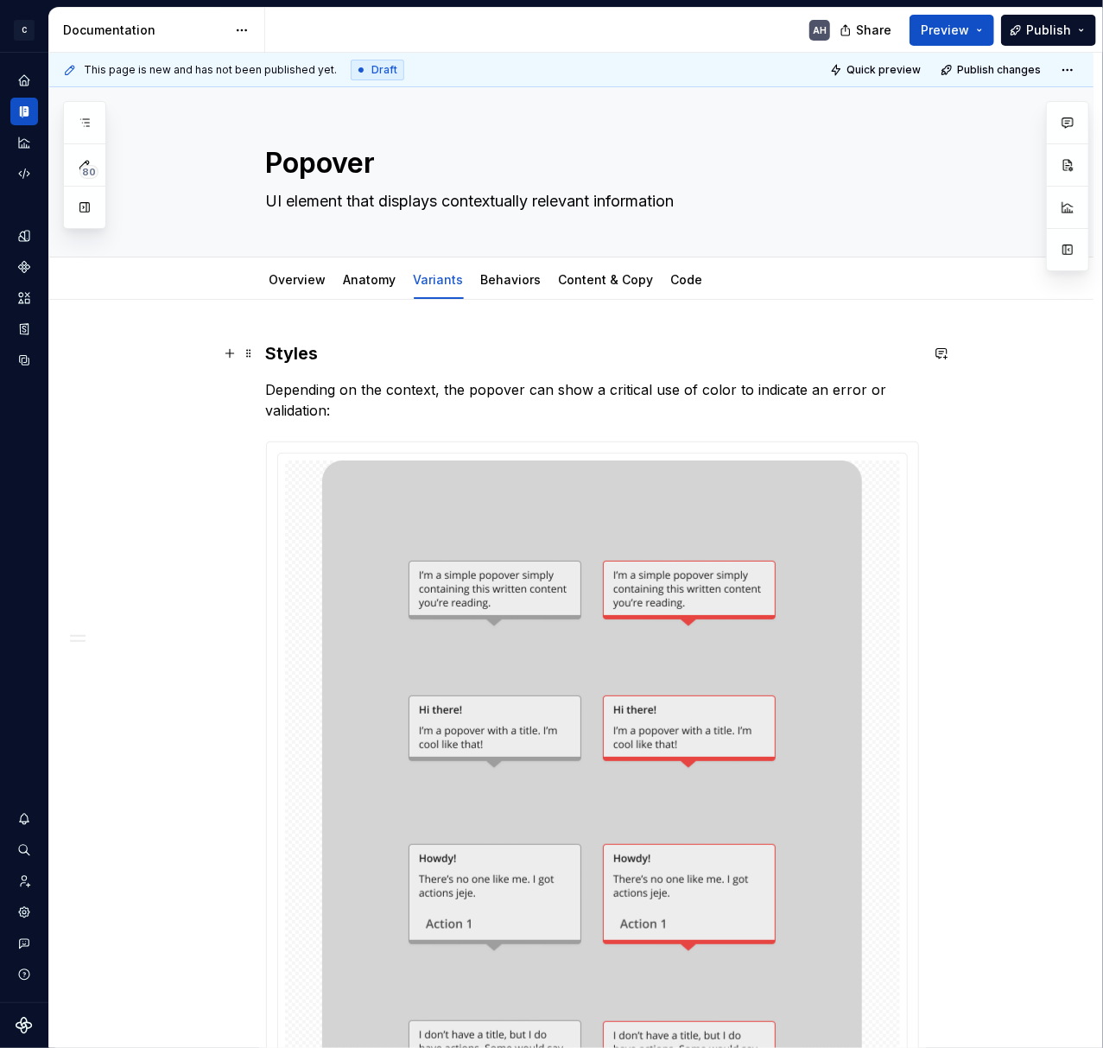
type textarea "*"
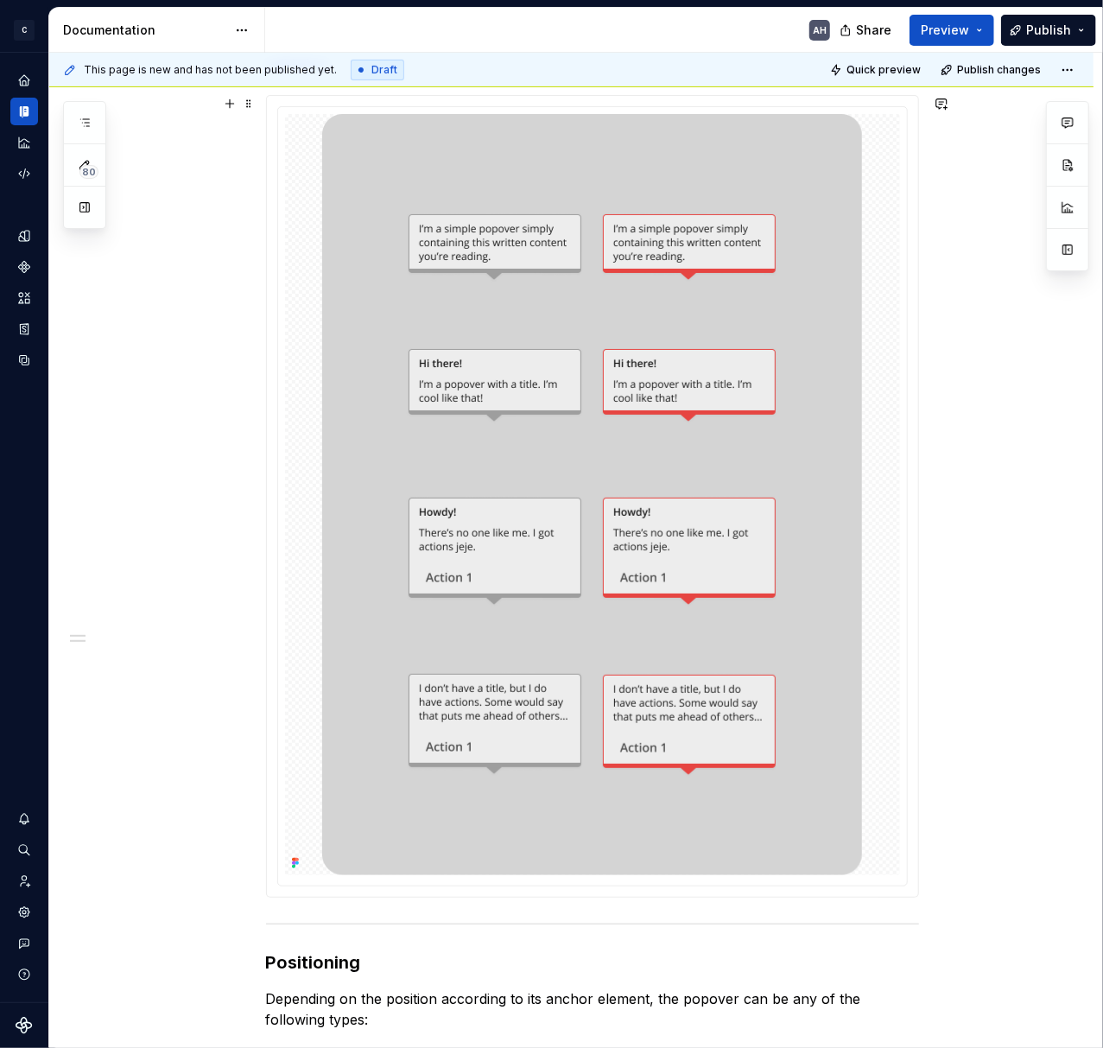
scroll to position [575, 0]
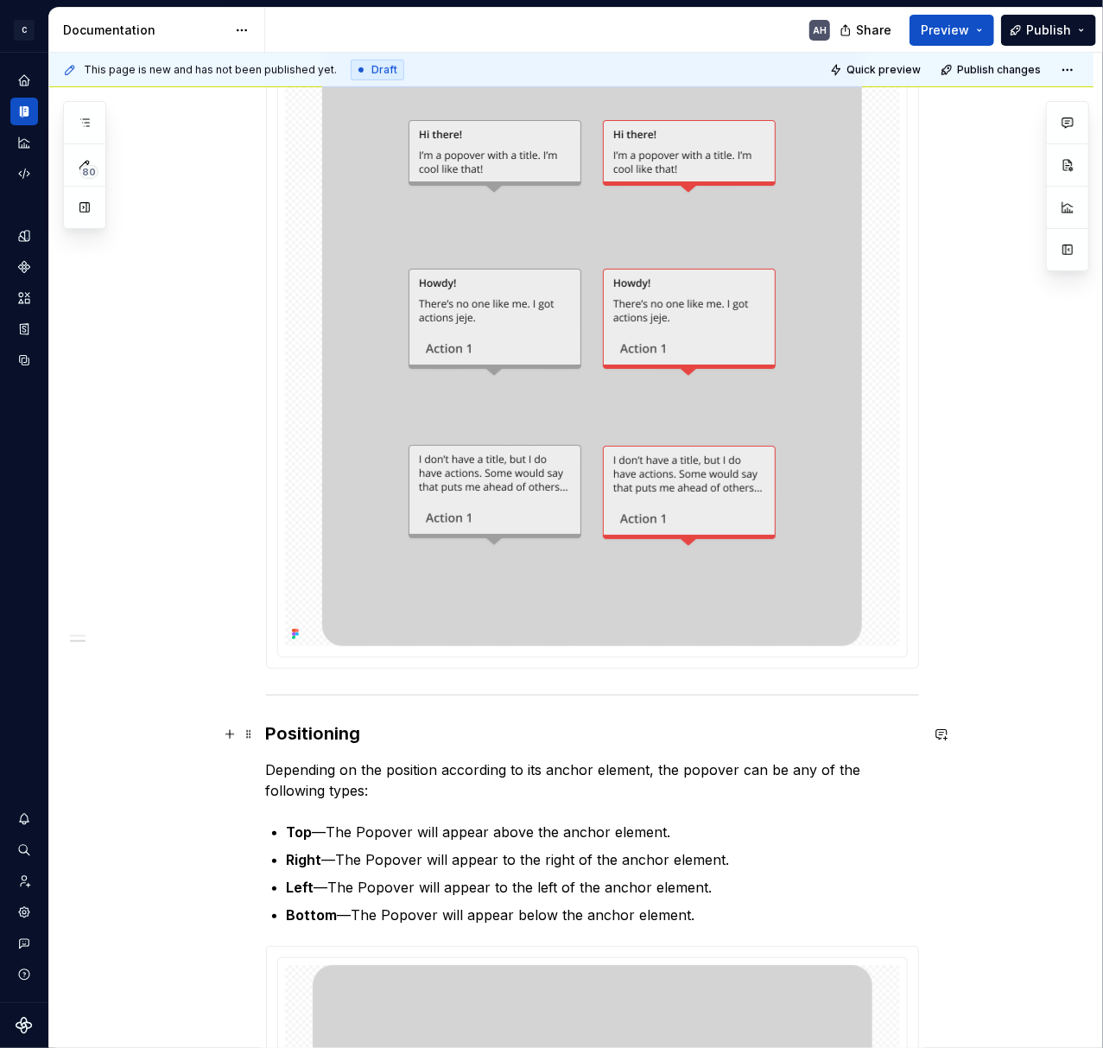
click at [314, 729] on h3 "Positioning" at bounding box center [592, 733] width 653 height 24
click at [266, 793] on p "Depending on the position according to its anchor element, the popover can be a…" at bounding box center [592, 779] width 653 height 41
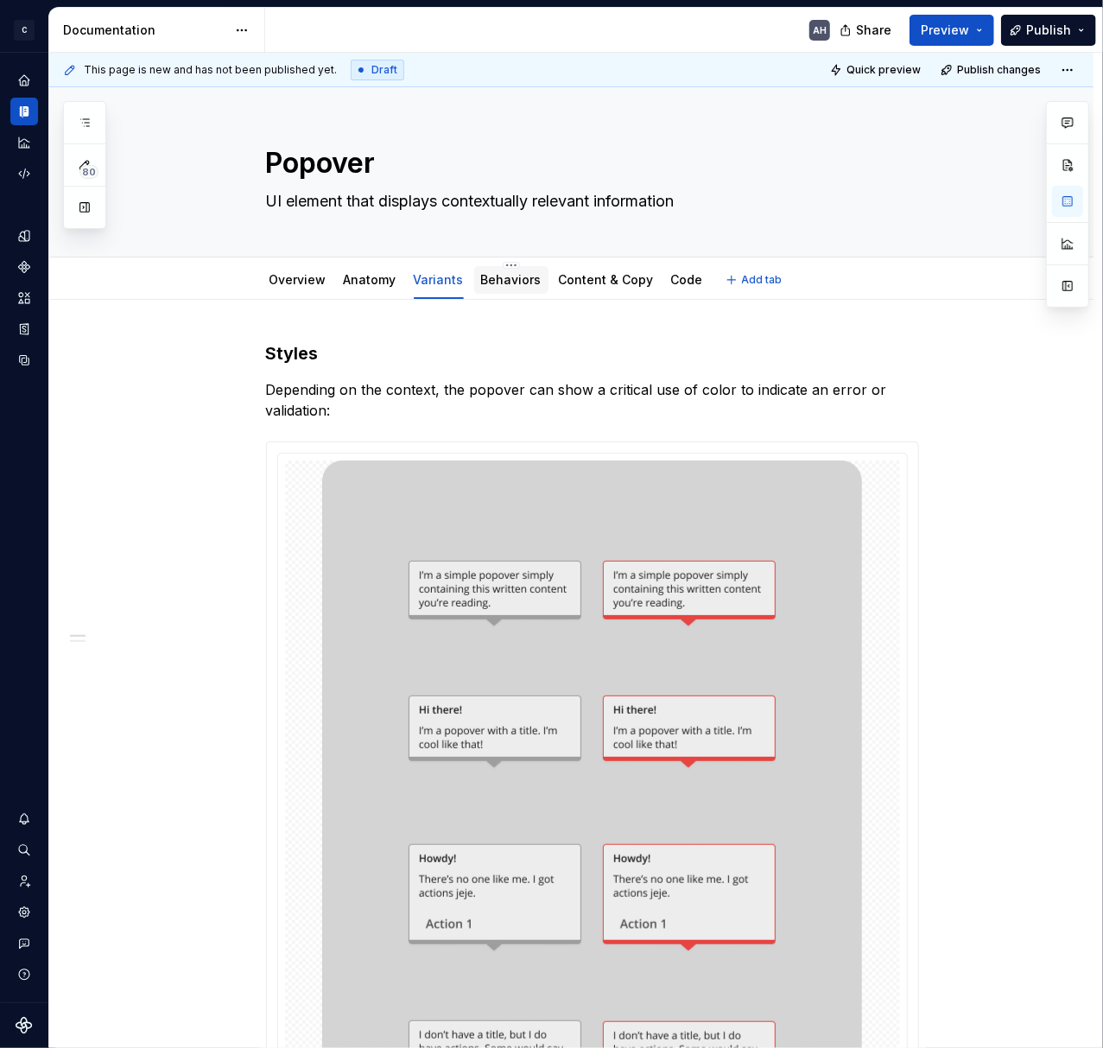
click at [520, 268] on div "Behaviors" at bounding box center [511, 280] width 74 height 28
click at [513, 283] on link "Behaviors" at bounding box center [511, 279] width 60 height 15
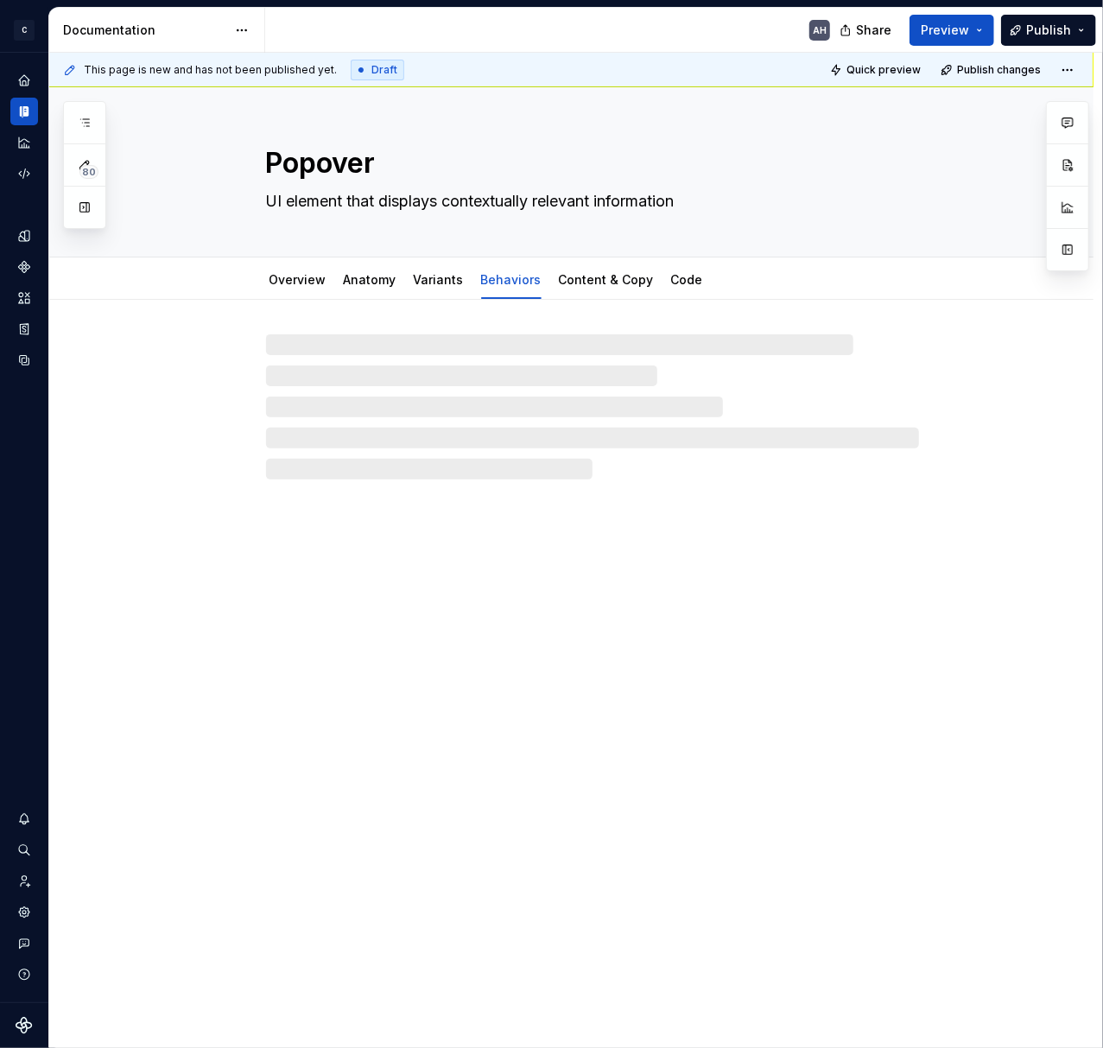
type textarea "*"
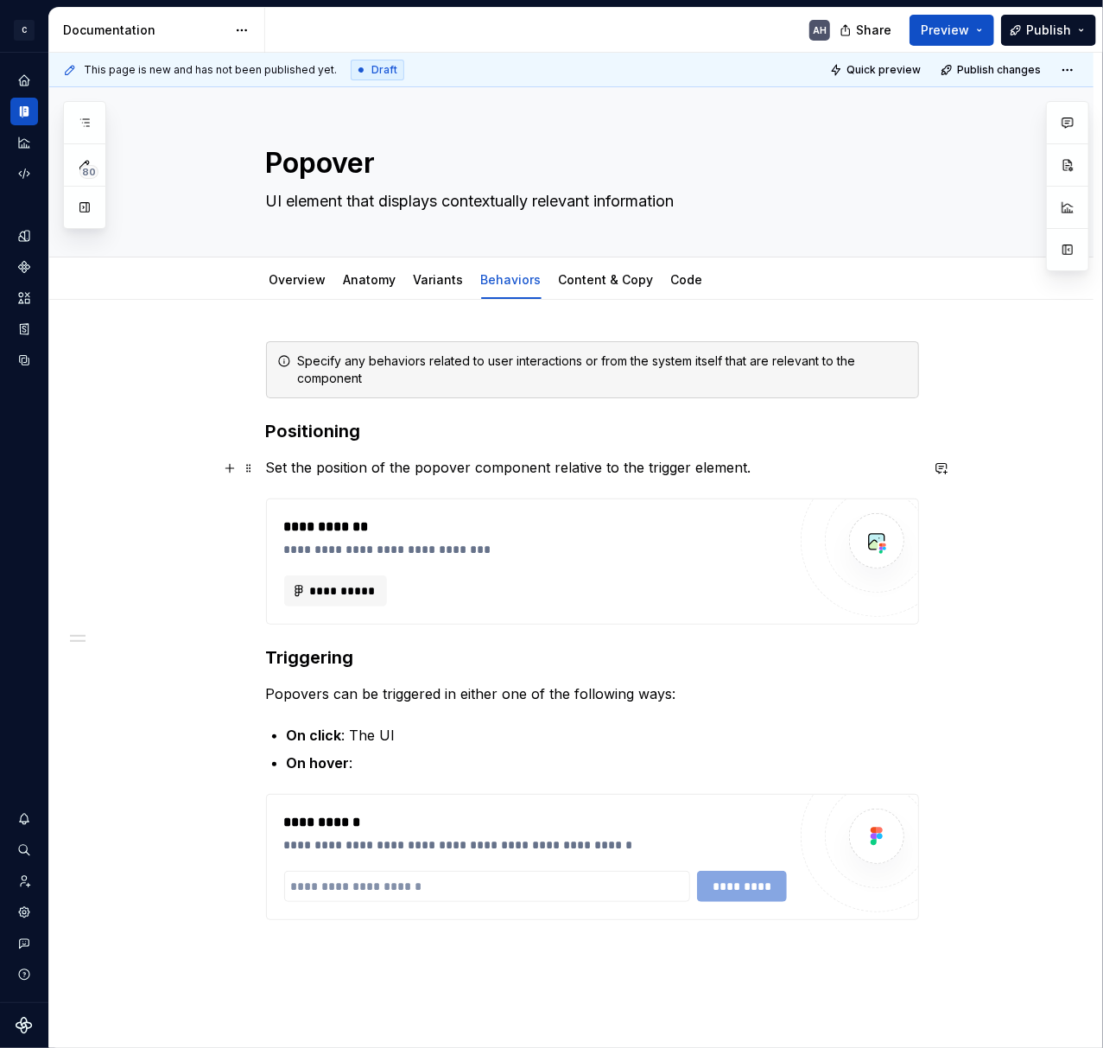
click at [332, 477] on p "Set the position of the popover component relative to the trigger element." at bounding box center [592, 467] width 653 height 21
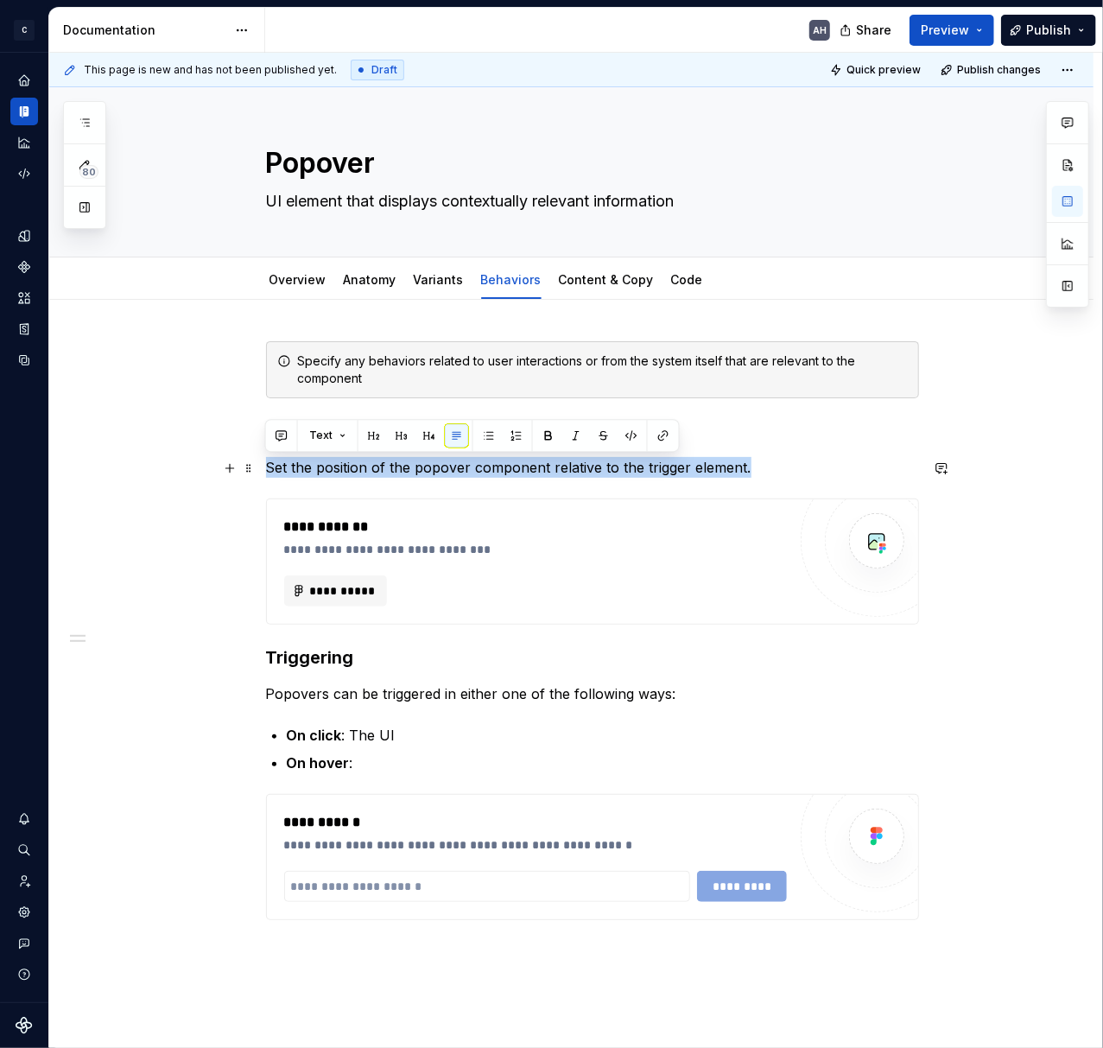
click at [332, 477] on p "Set the position of the popover component relative to the trigger element." at bounding box center [592, 467] width 653 height 21
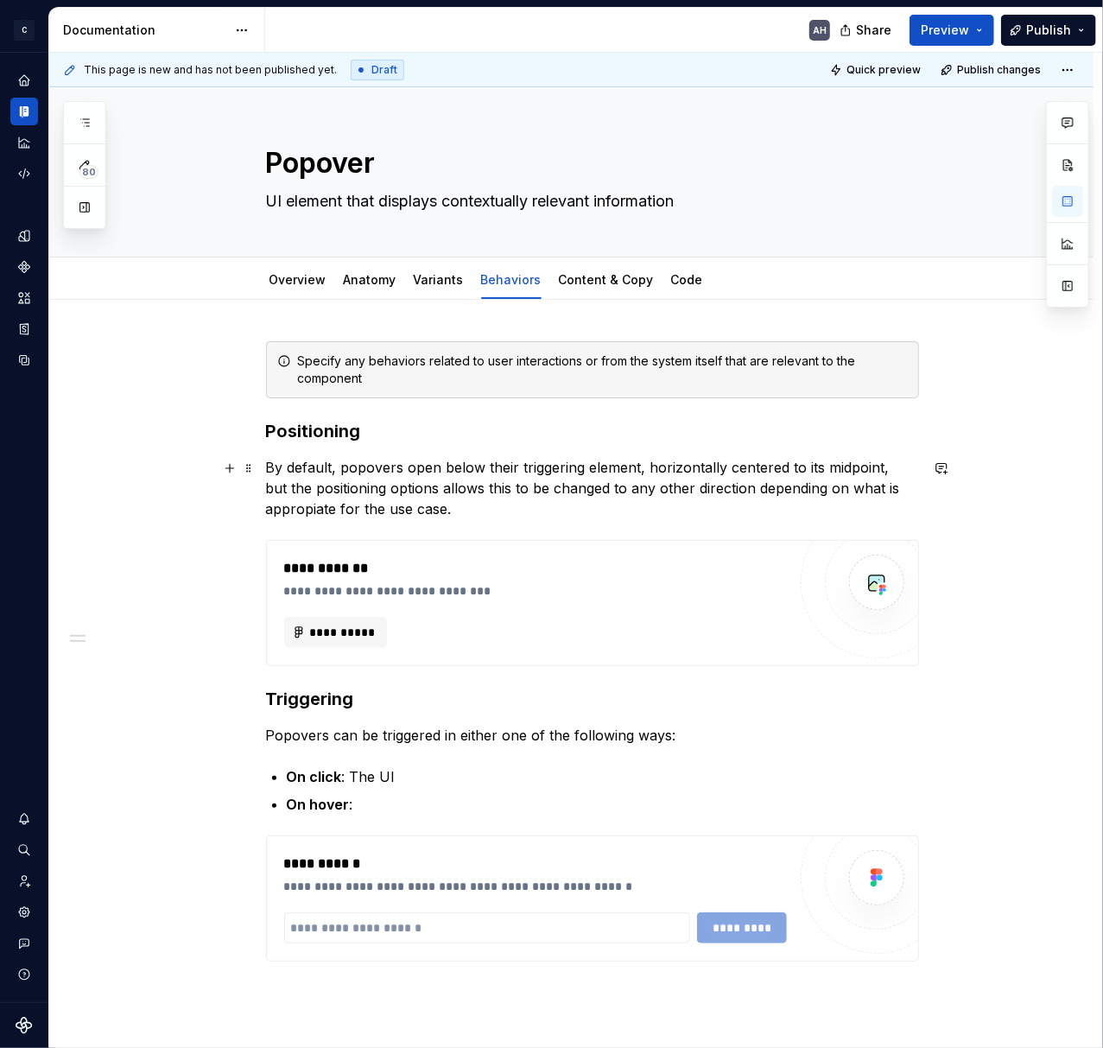
click at [291, 510] on p "By default, popovers open below their triggering element, horizontally centered…" at bounding box center [592, 488] width 653 height 62
click at [460, 506] on p "By default, popovers open below their triggering element, horizontally centered…" at bounding box center [592, 488] width 653 height 62
click at [308, 502] on p "By default, popovers open below their triggering element, horizontally centered…" at bounding box center [592, 488] width 653 height 62
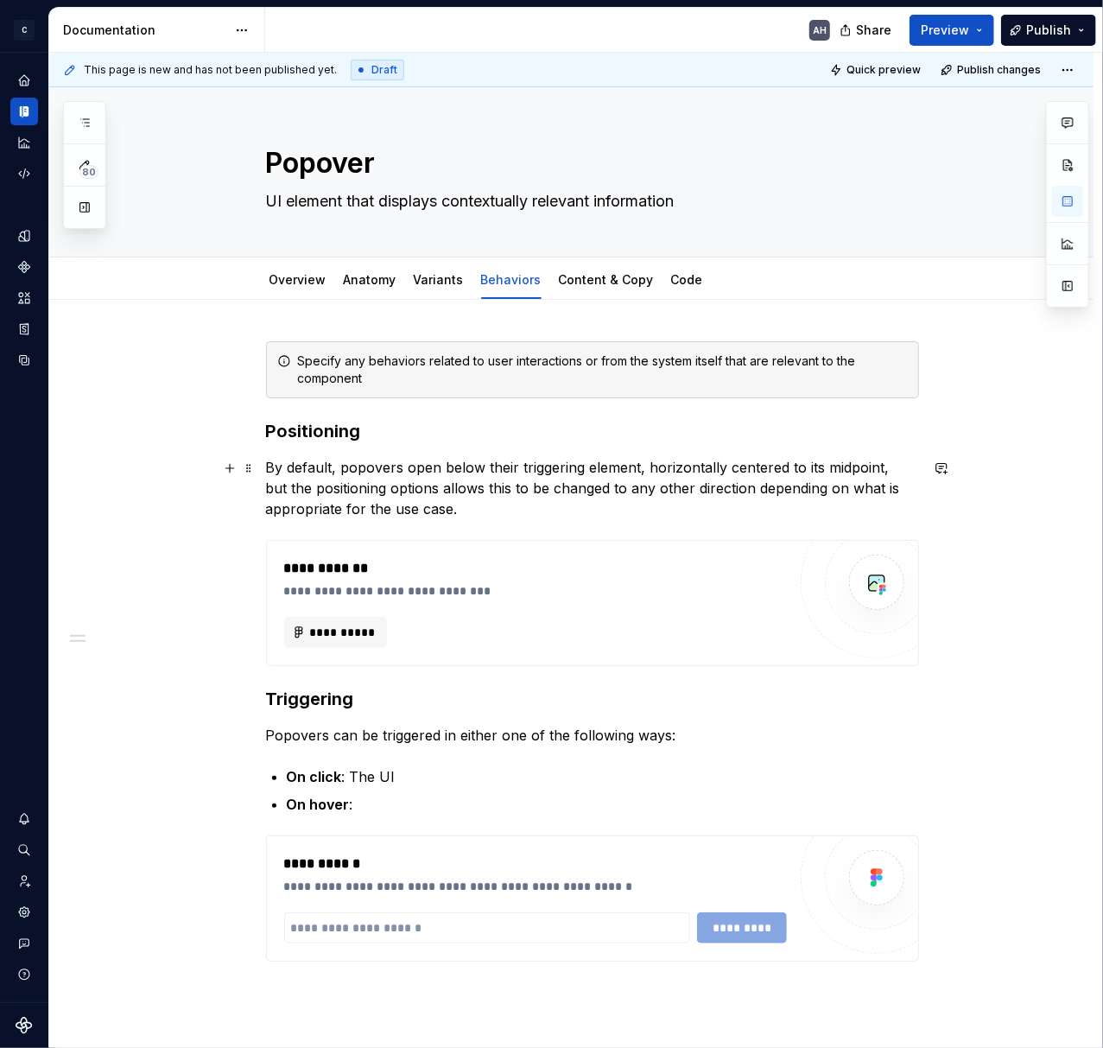
click at [516, 505] on p "By default, popovers open below their triggering element, horizontally centered…" at bounding box center [592, 488] width 653 height 62
click at [488, 522] on div "**********" at bounding box center [592, 672] width 653 height 662
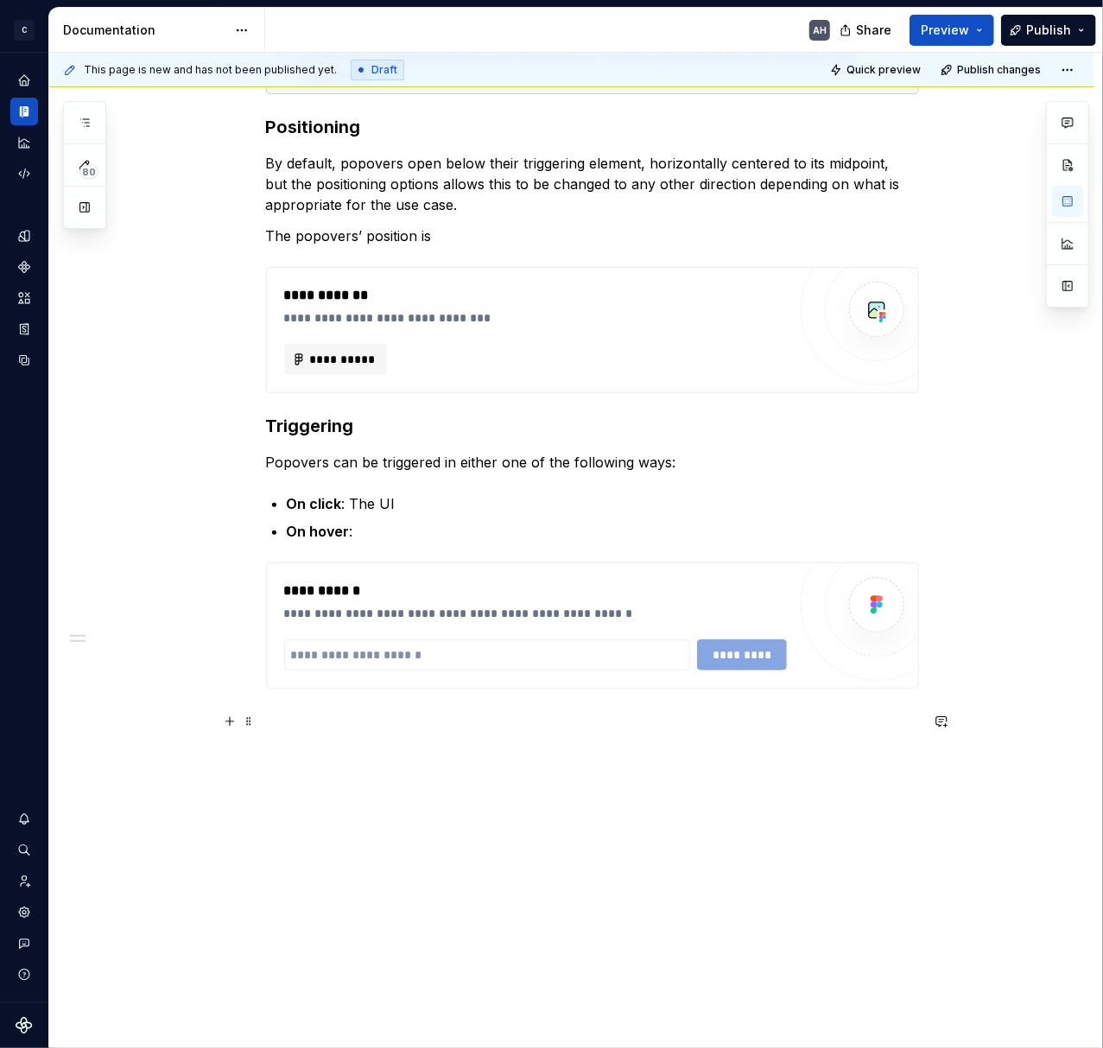
scroll to position [322, 0]
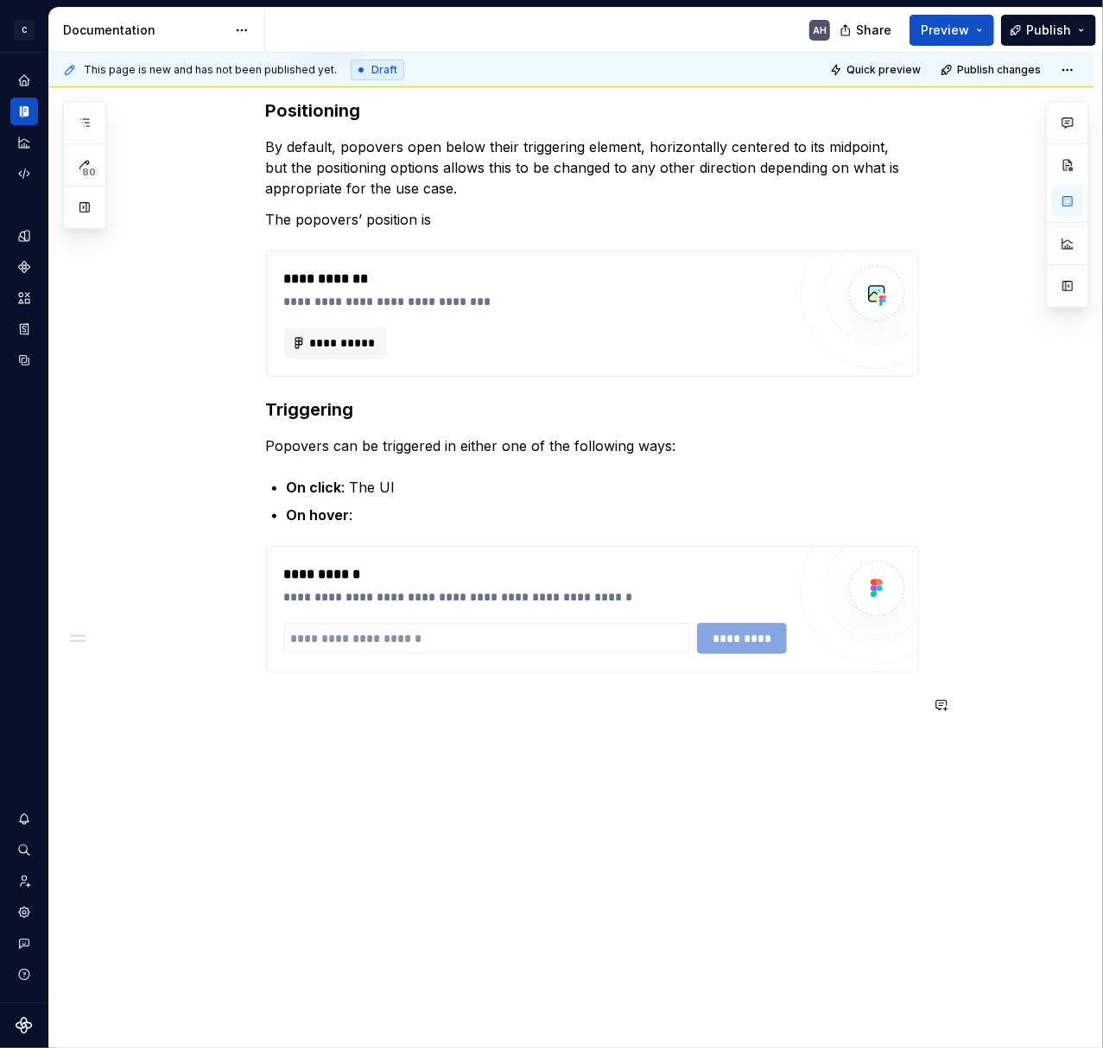
click at [387, 799] on div "**********" at bounding box center [571, 513] width 1044 height 1069
click at [325, 734] on div "**********" at bounding box center [571, 513] width 1044 height 1069
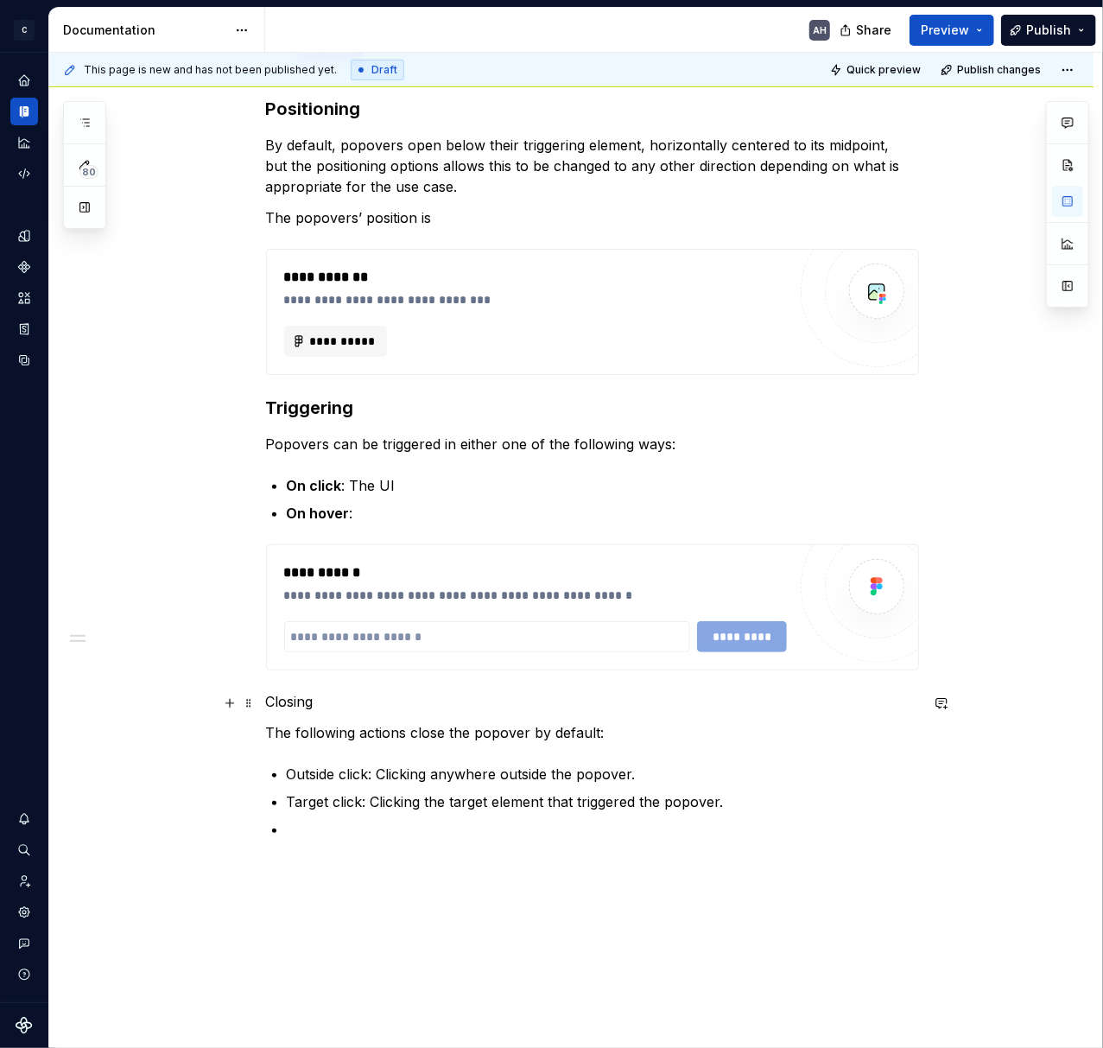
click at [283, 702] on p "Closing" at bounding box center [592, 701] width 653 height 21
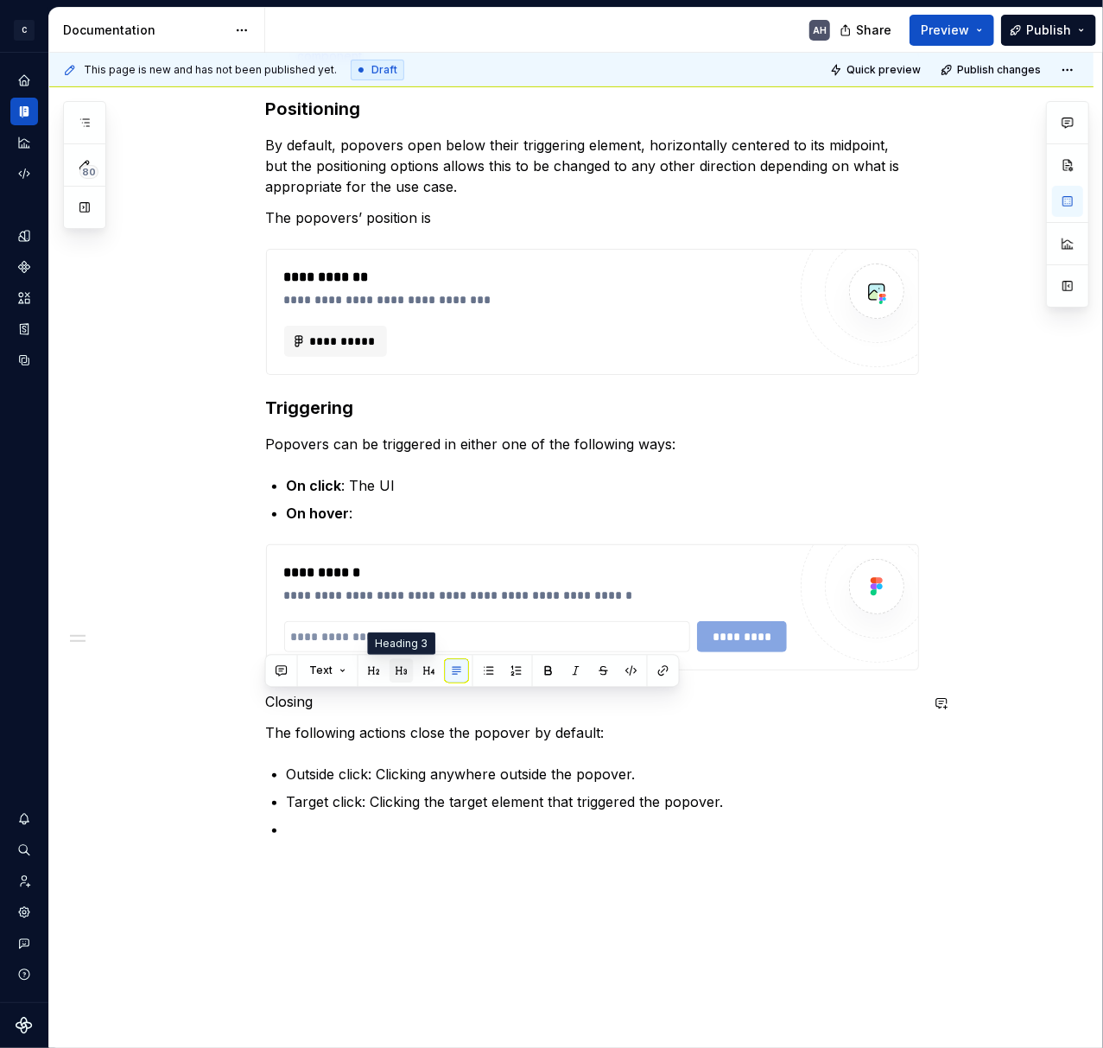
click at [399, 674] on button "button" at bounding box center [402, 670] width 24 height 24
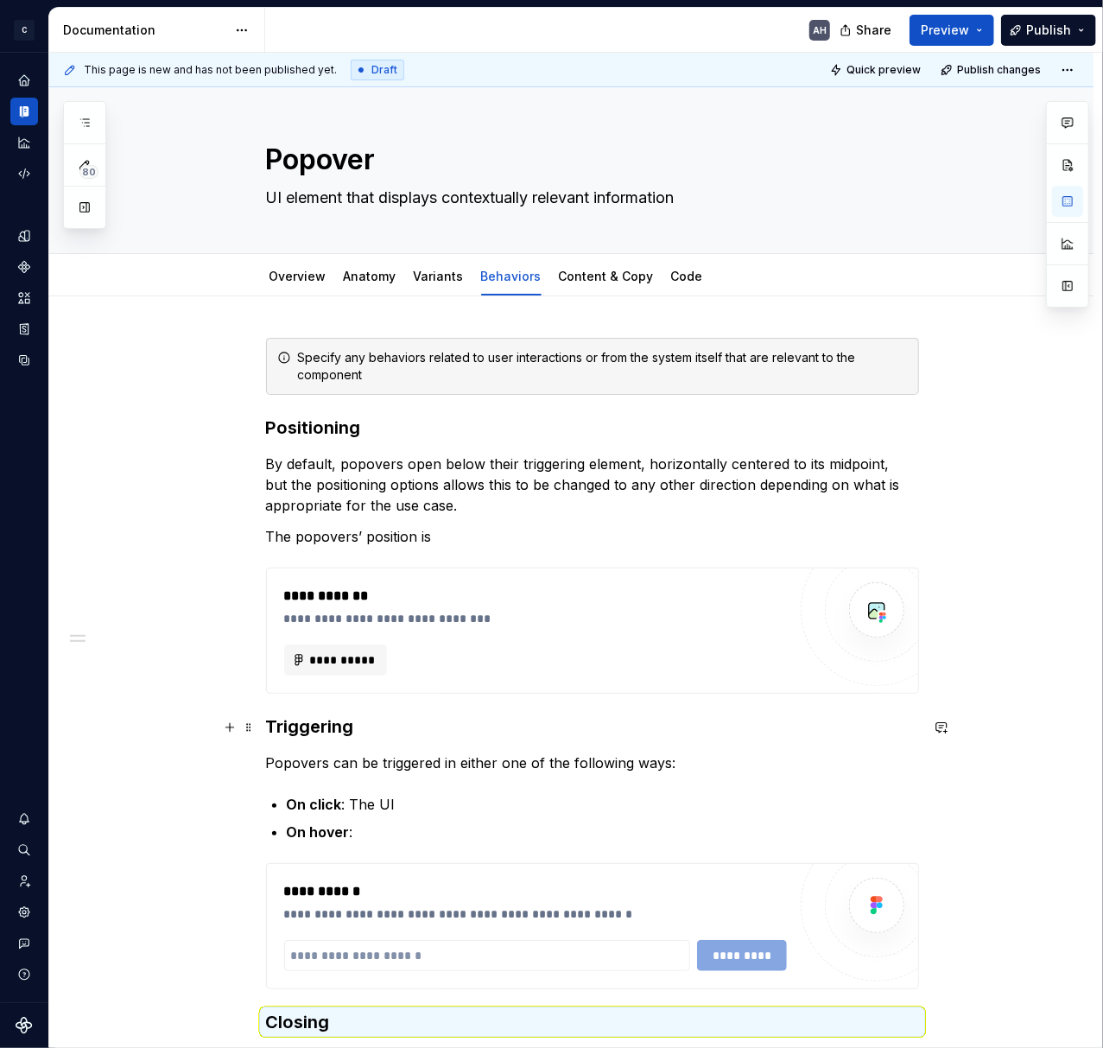
scroll to position [0, 0]
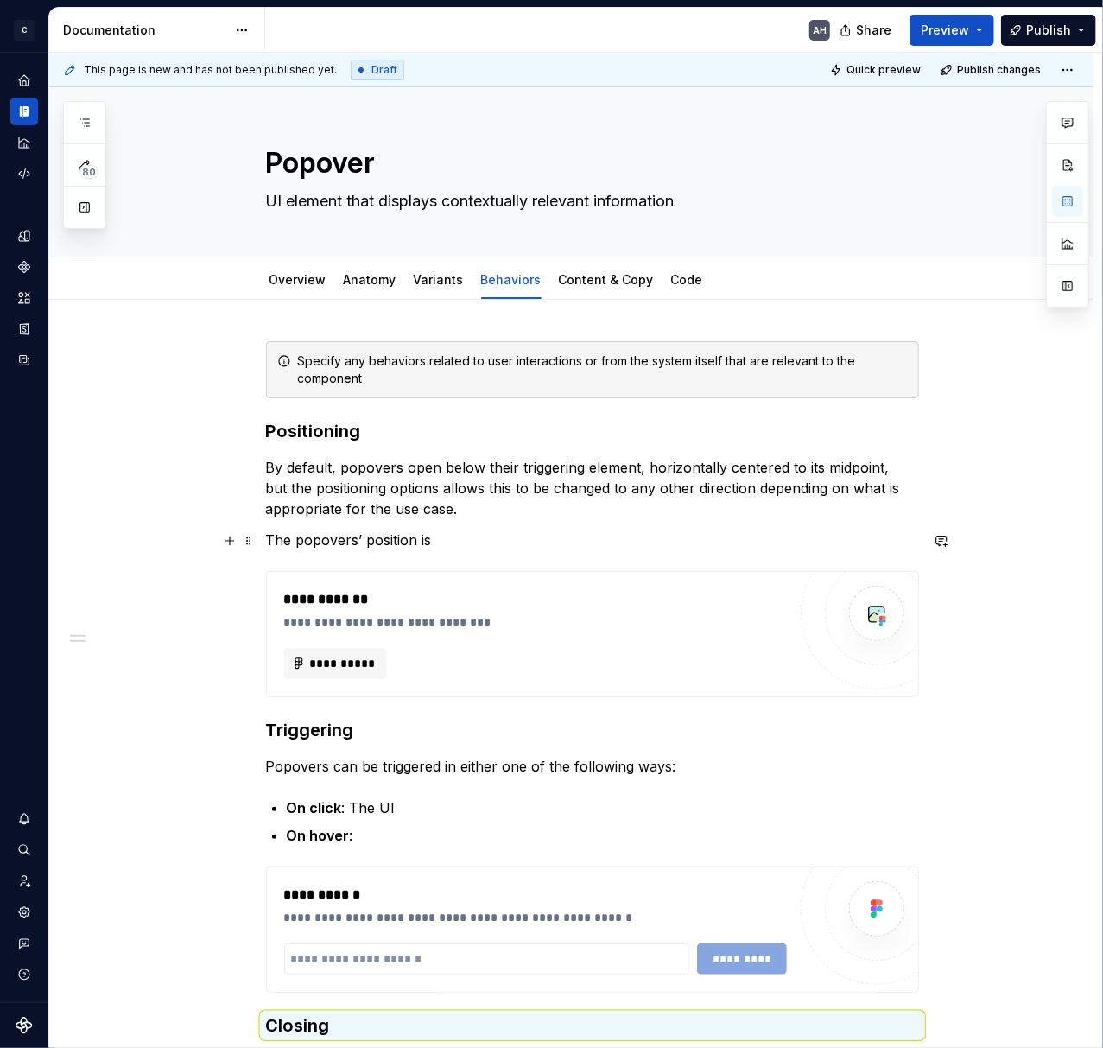
click at [287, 540] on p "The popovers’ position is" at bounding box center [592, 539] width 653 height 21
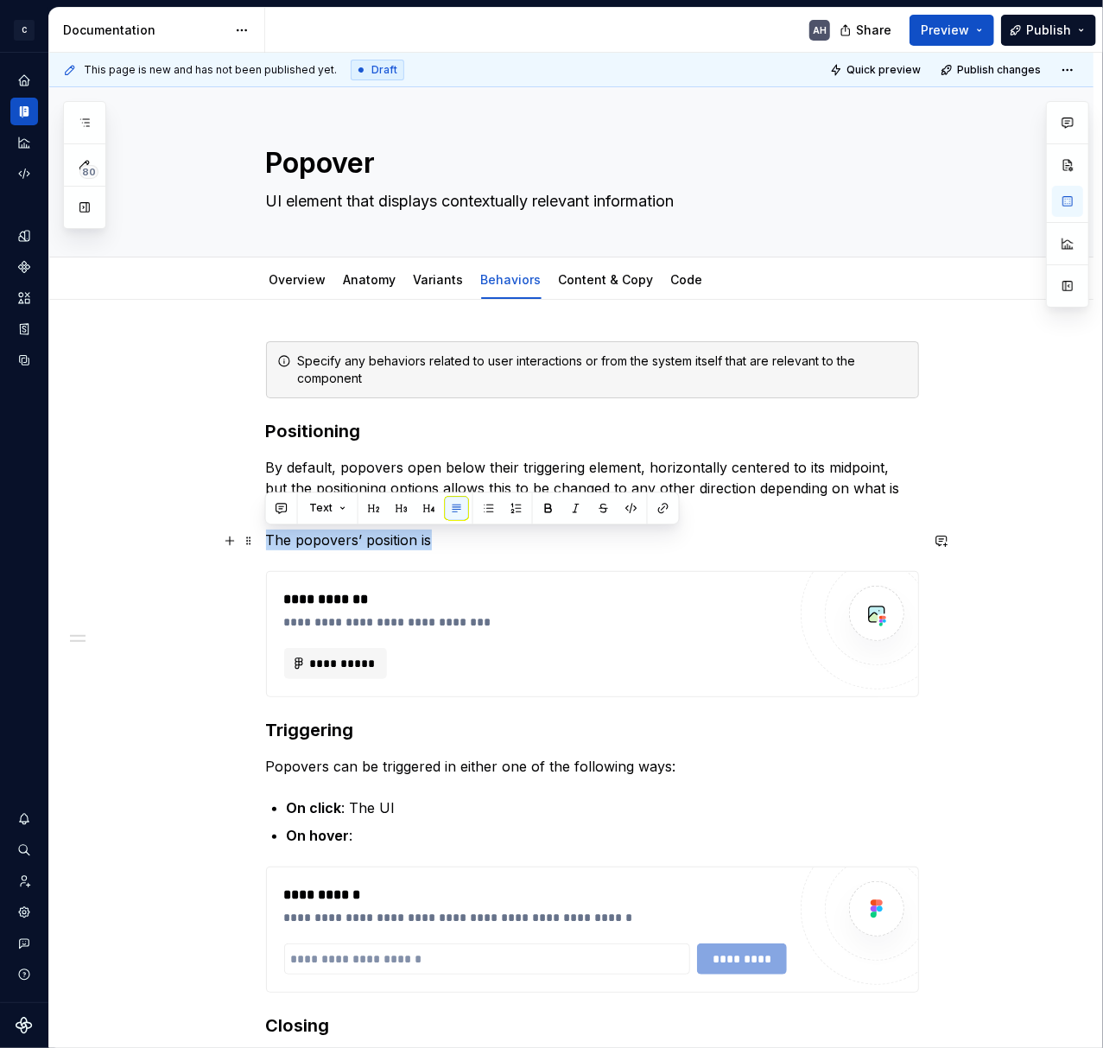
drag, startPoint x: 429, startPoint y: 543, endPoint x: 260, endPoint y: 539, distance: 169.3
click at [260, 539] on div "**********" at bounding box center [571, 902] width 1044 height 1204
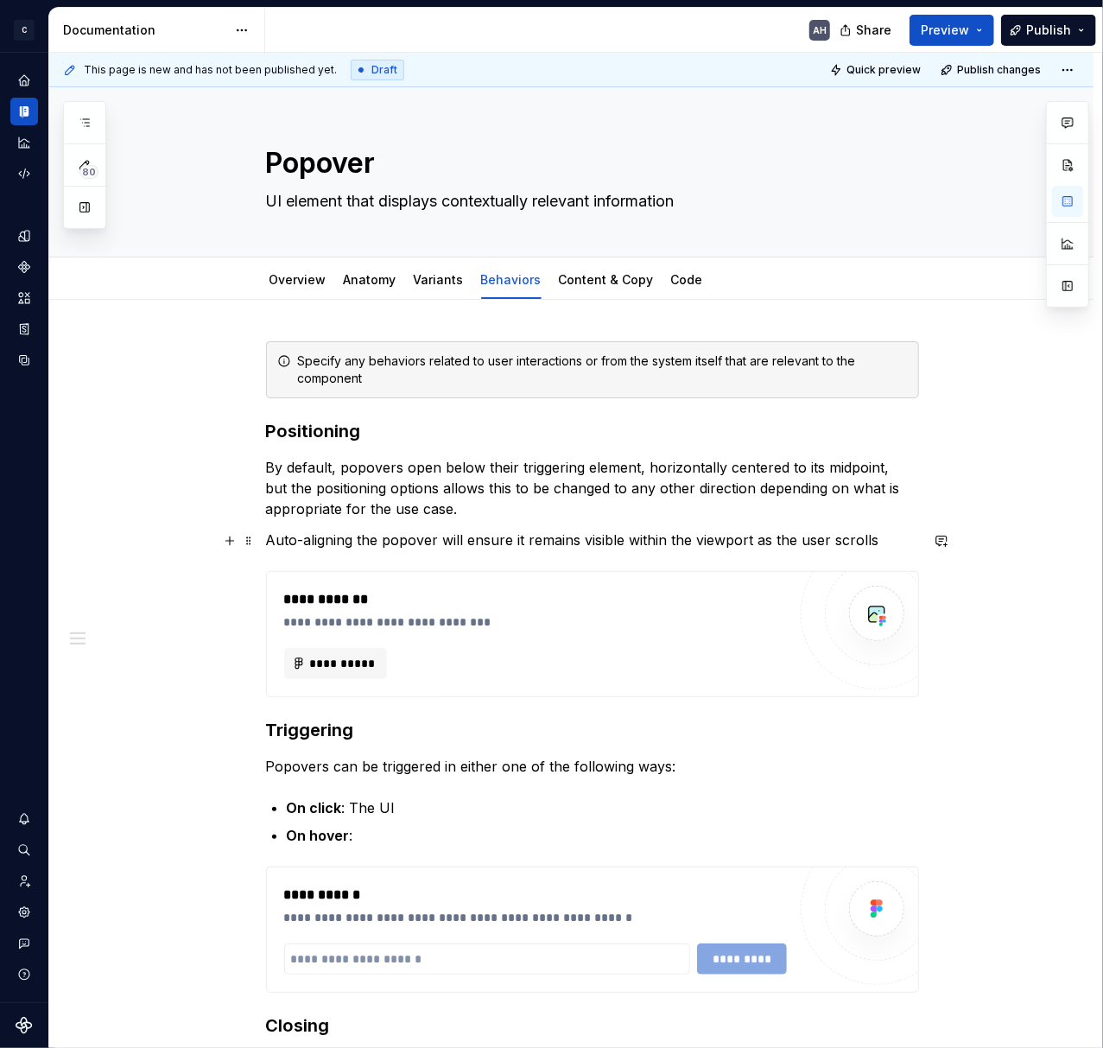
drag, startPoint x: 878, startPoint y: 540, endPoint x: 802, endPoint y: 544, distance: 76.1
click at [878, 540] on p "Auto-aligning the popover will ensure it remains visible within the viewport as…" at bounding box center [592, 539] width 653 height 21
click at [751, 543] on p "Auto-aligning the popover will ensure it remains visible within the viewport as…" at bounding box center [592, 539] width 653 height 21
click at [906, 537] on p "Auto-aligning the popover will ensure it remains visible within the viewport. A…" at bounding box center [592, 539] width 653 height 21
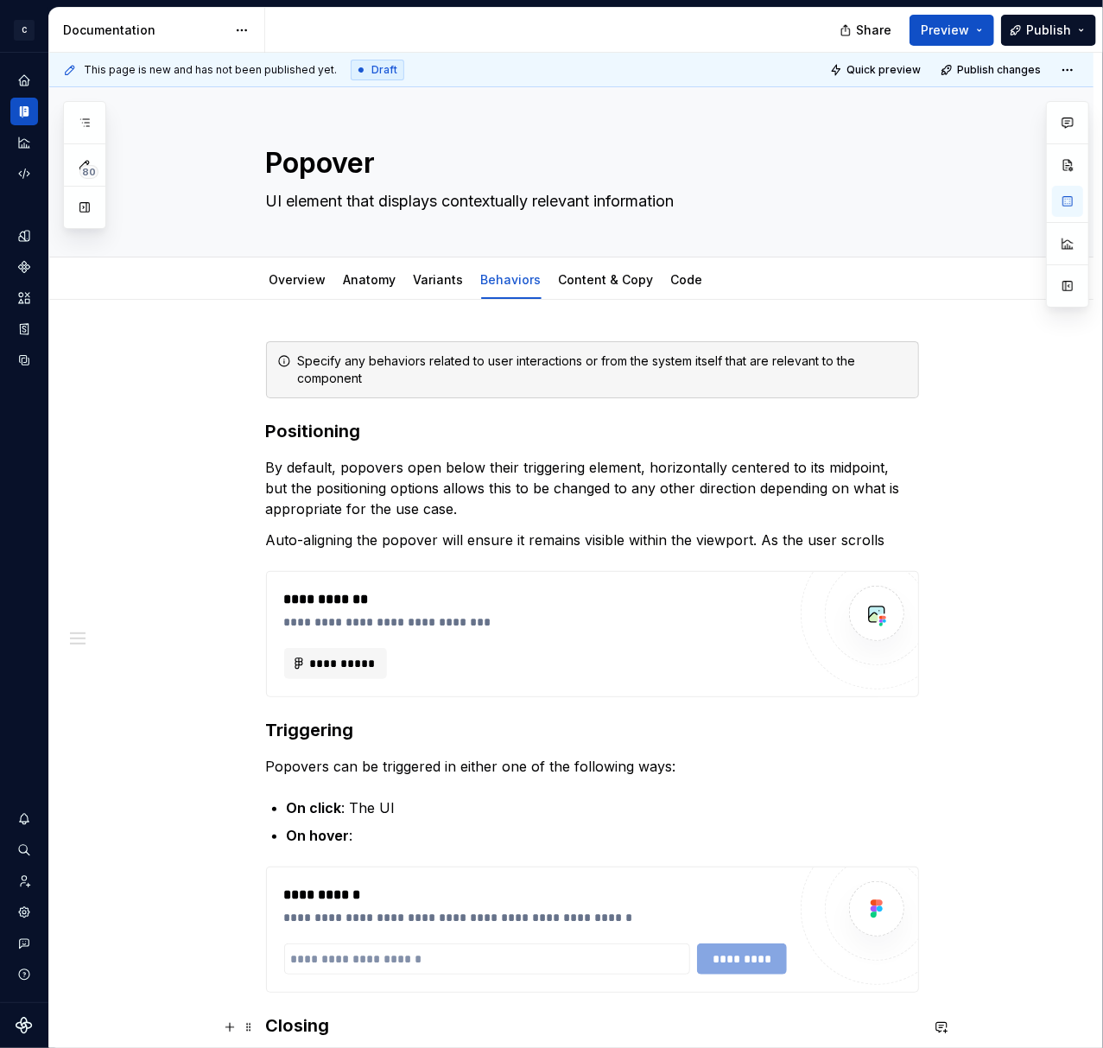
type textarea "*"
